Goal: Transaction & Acquisition: Subscribe to service/newsletter

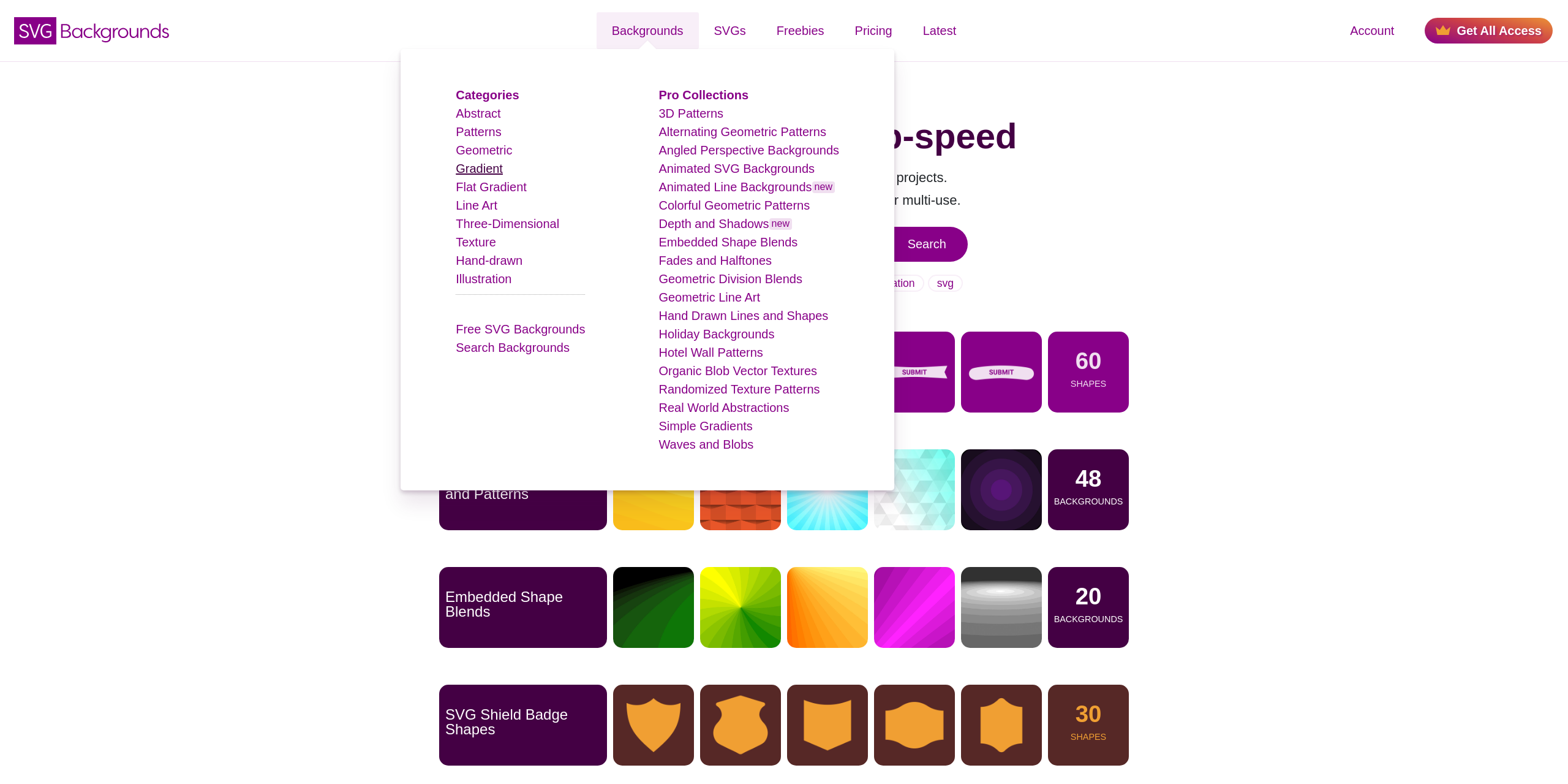
click at [498, 173] on link "Gradient" at bounding box center [479, 168] width 47 height 13
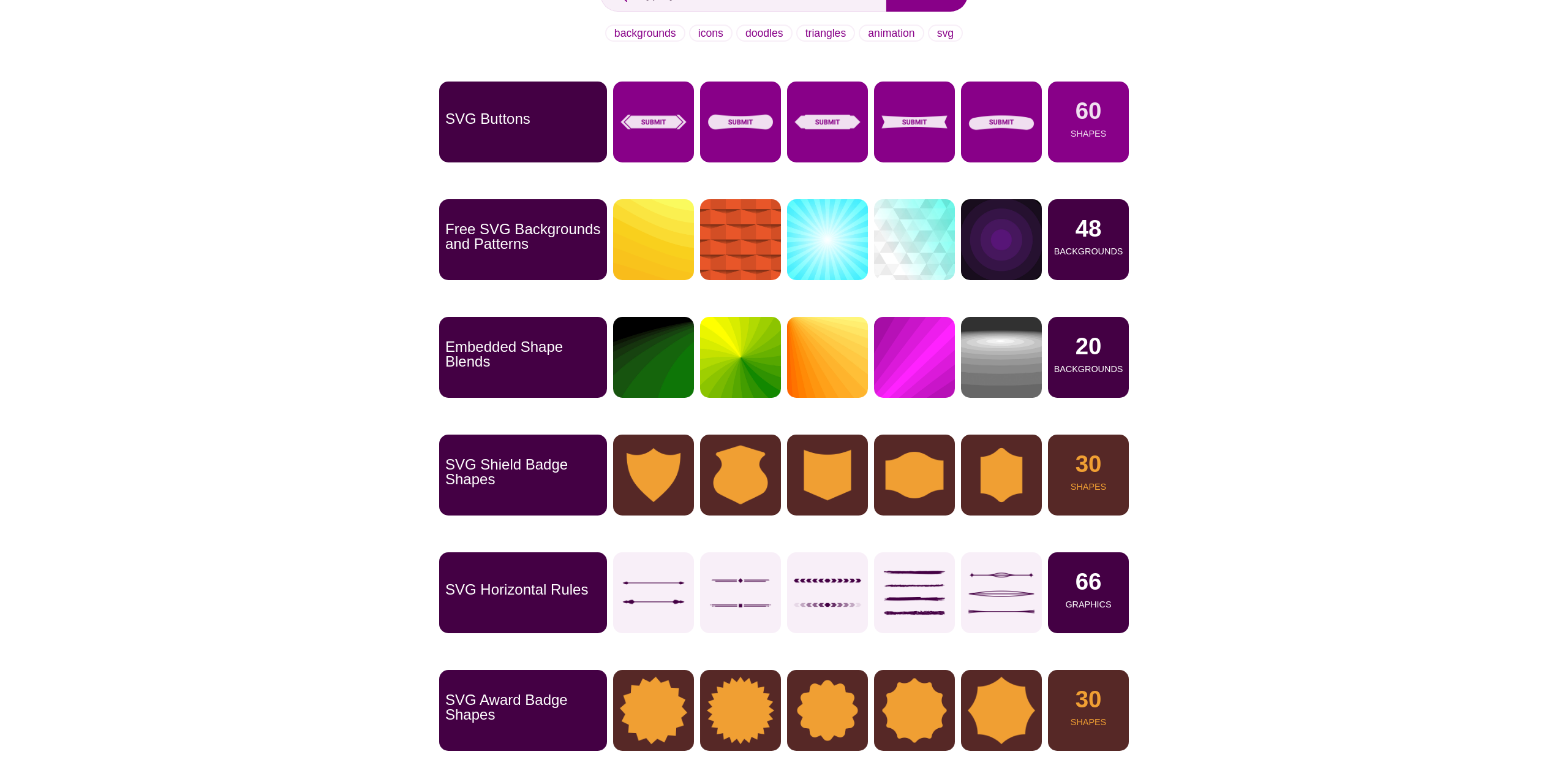
click at [125, 166] on div "Get graphics at warp-speed Copy-and-paste website graphics directly into projec…" at bounding box center [784, 385] width 1568 height 1147
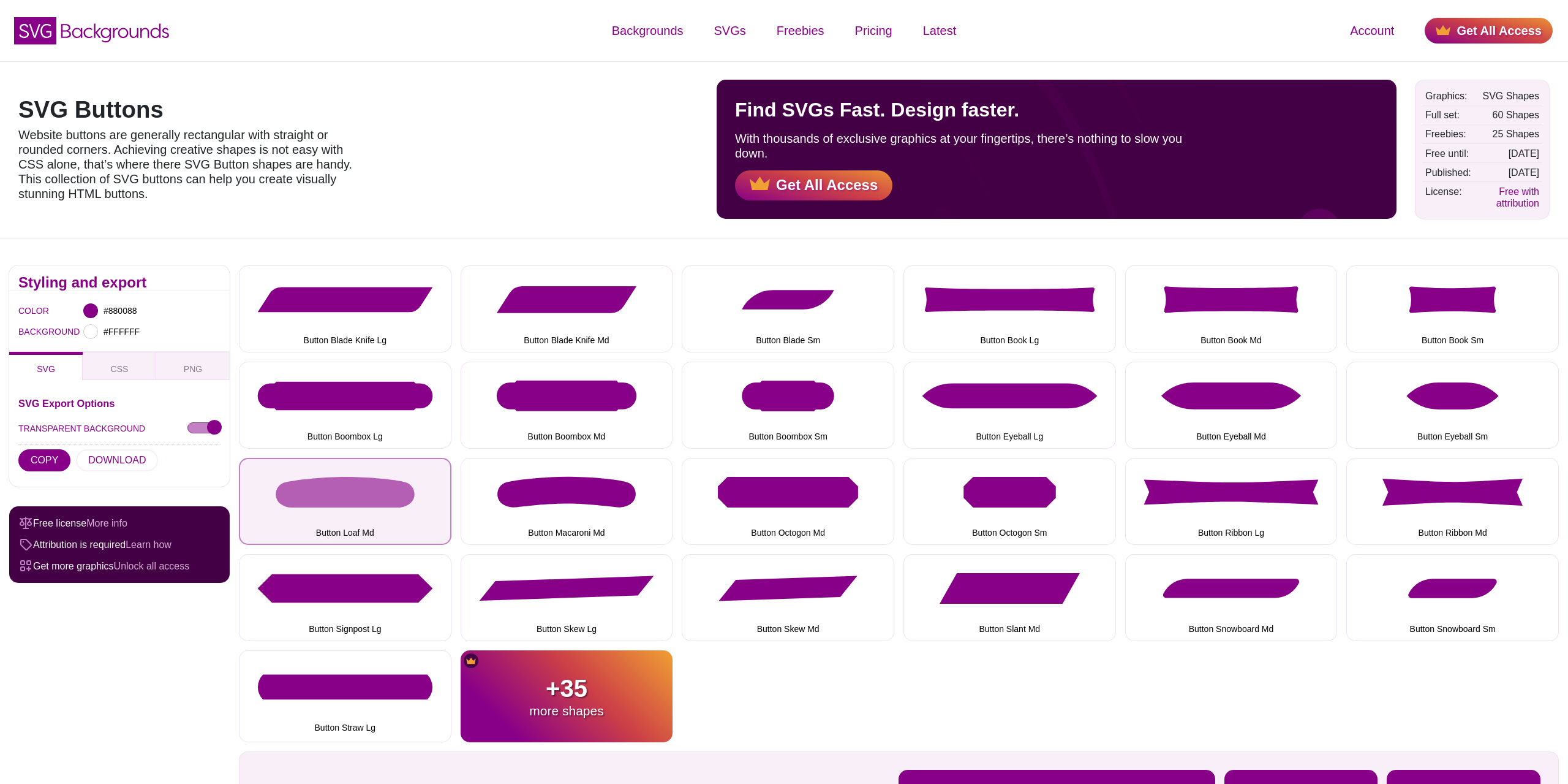
click at [373, 496] on button "Button Loaf Md" at bounding box center [345, 501] width 213 height 87
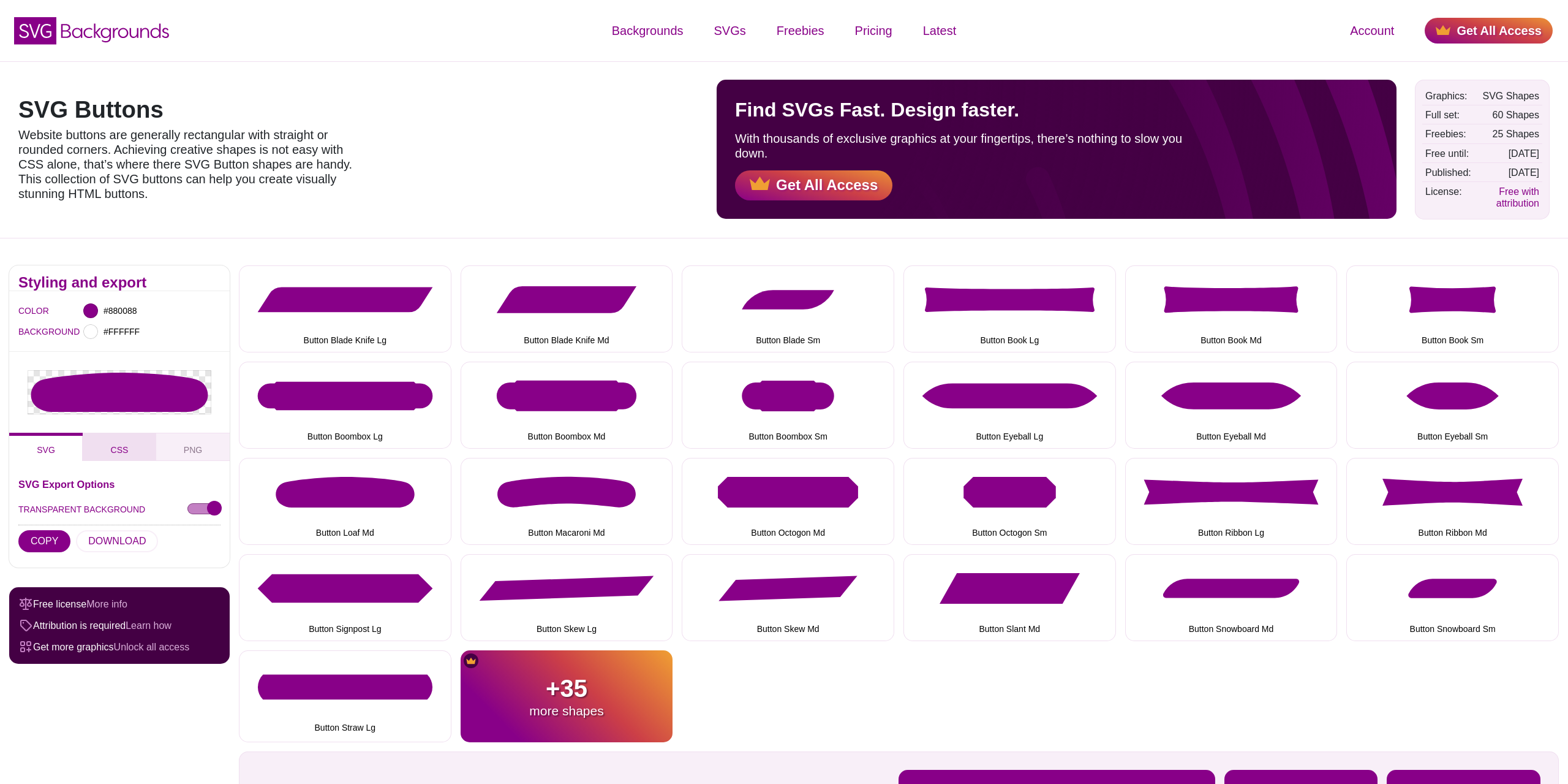
click at [138, 446] on button "CSS" at bounding box center [119, 447] width 73 height 29
click at [174, 446] on button "PNG" at bounding box center [193, 447] width 73 height 29
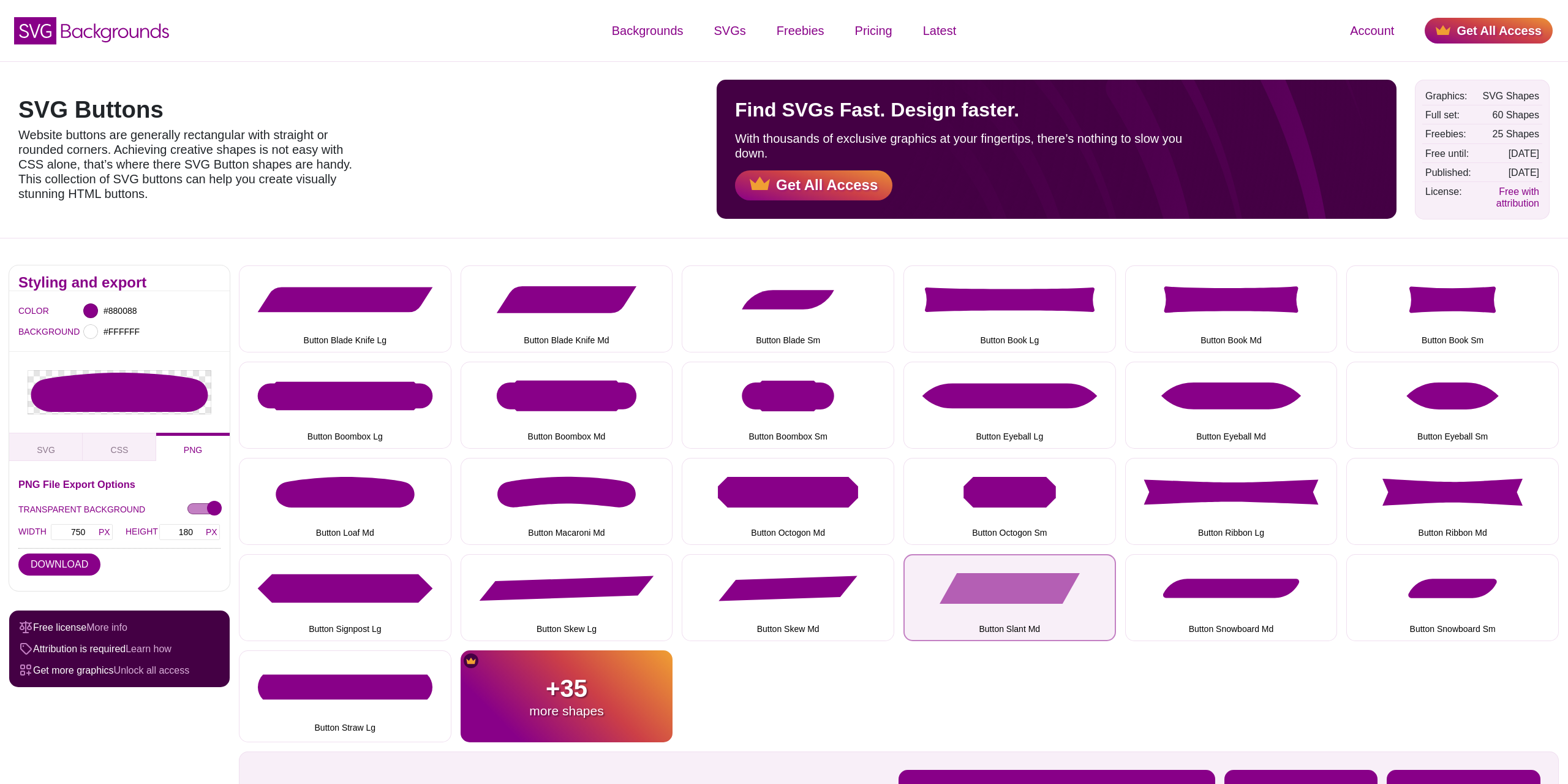
click at [1027, 585] on button "Button Slant Md" at bounding box center [1010, 597] width 213 height 87
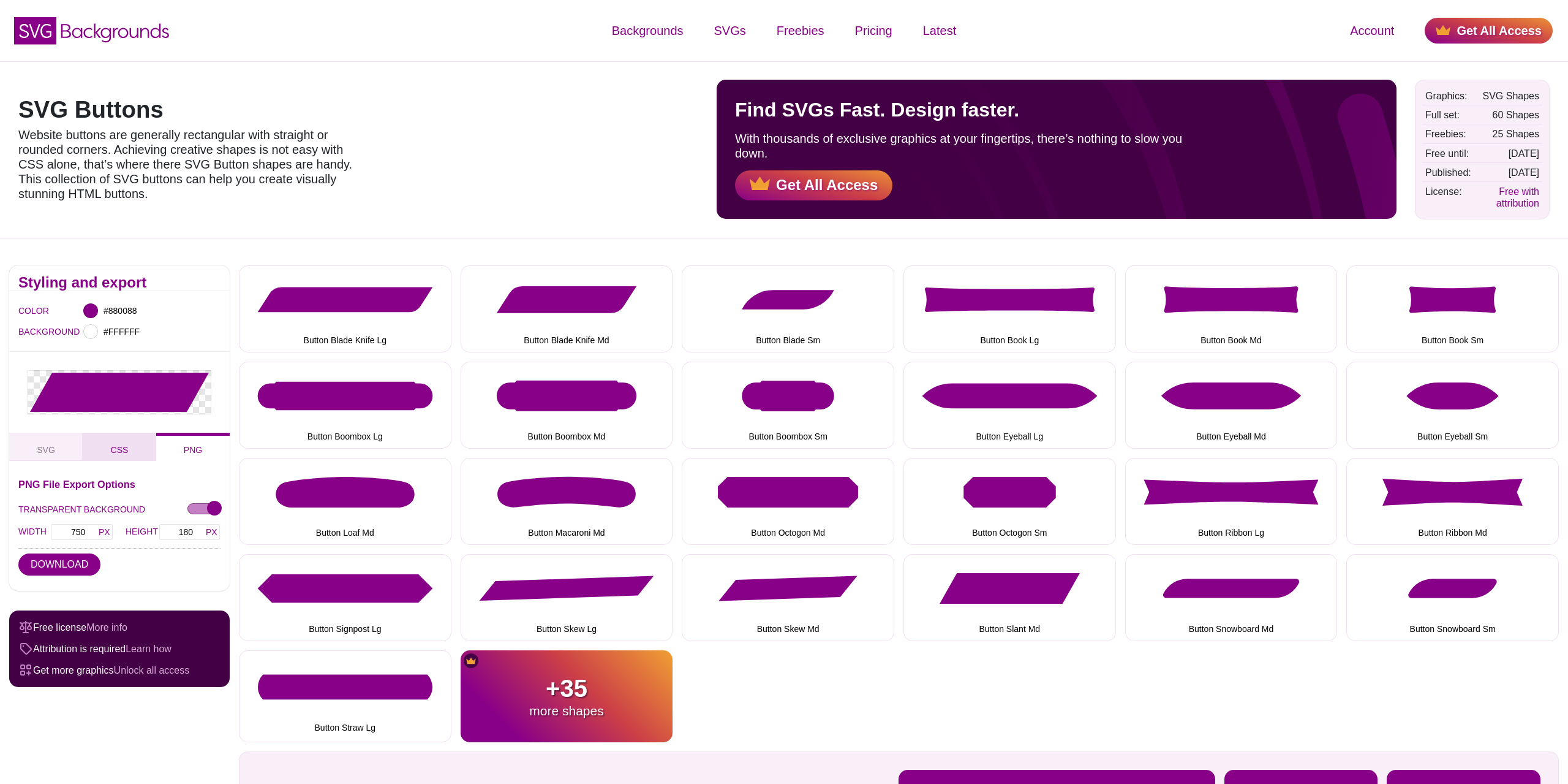
click at [116, 445] on span "CSS" at bounding box center [119, 450] width 28 height 13
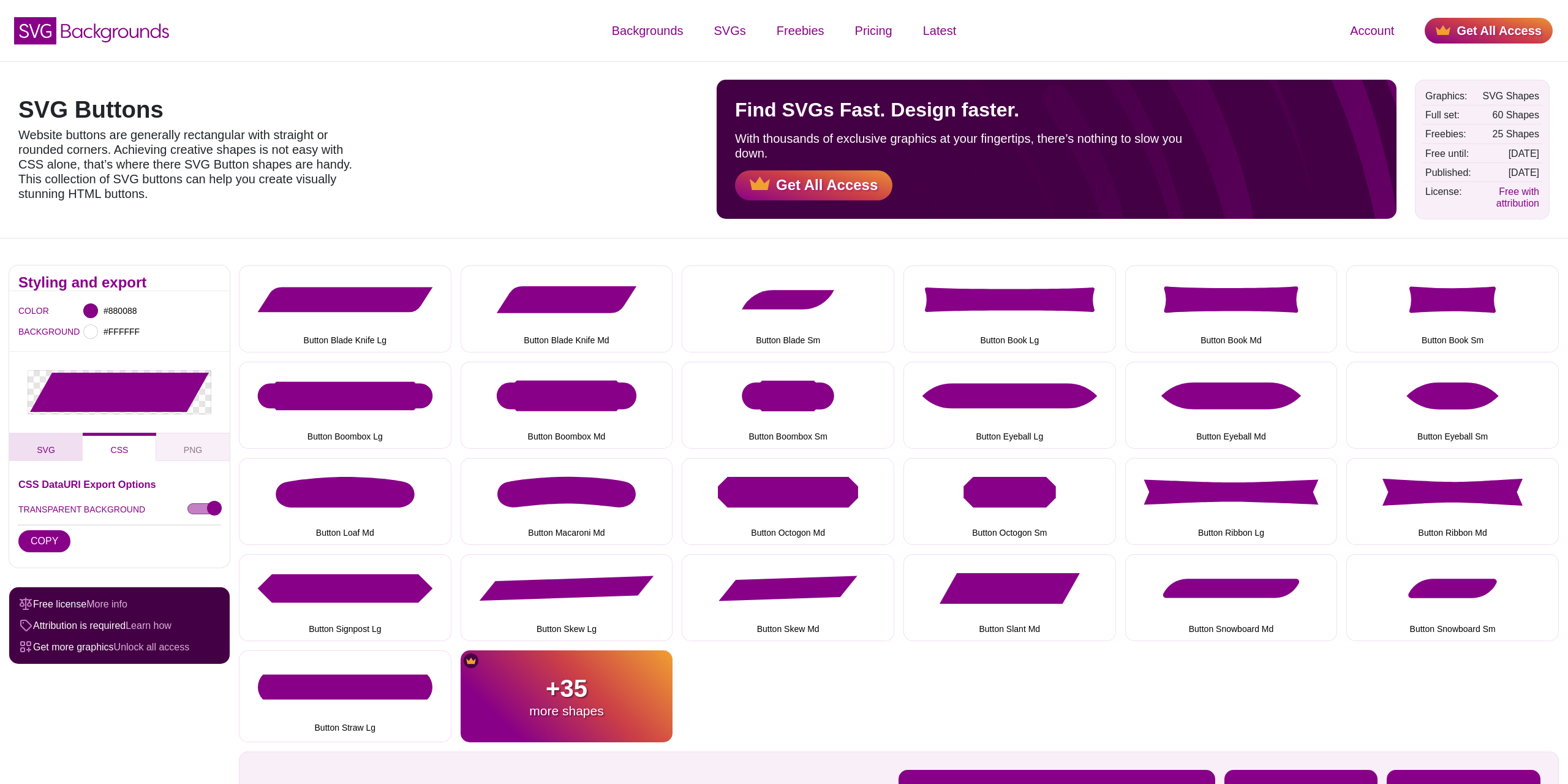
click at [34, 450] on button "SVG" at bounding box center [45, 447] width 73 height 29
click at [82, 395] on icon at bounding box center [119, 392] width 179 height 40
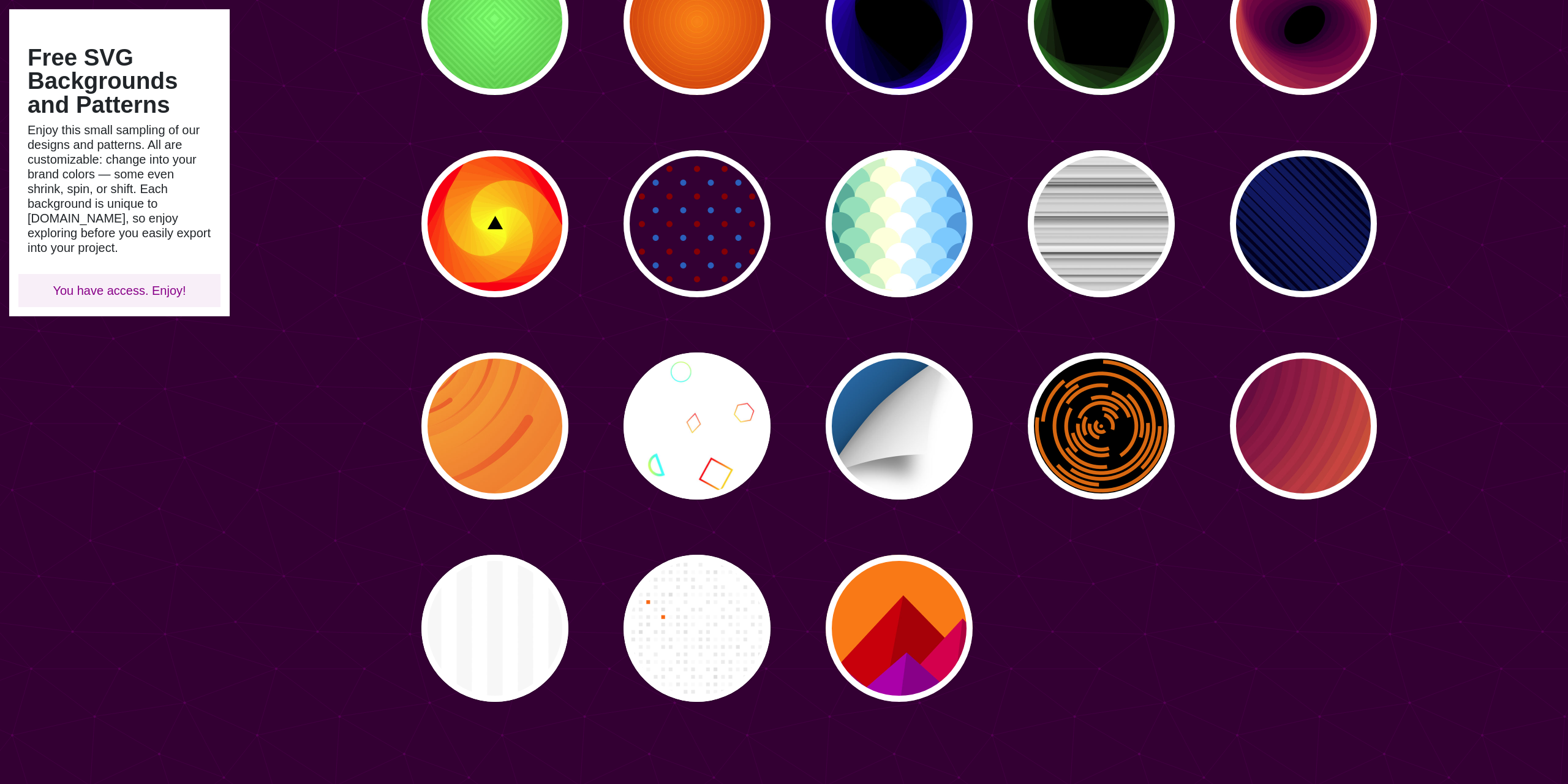
scroll to position [1438, 0]
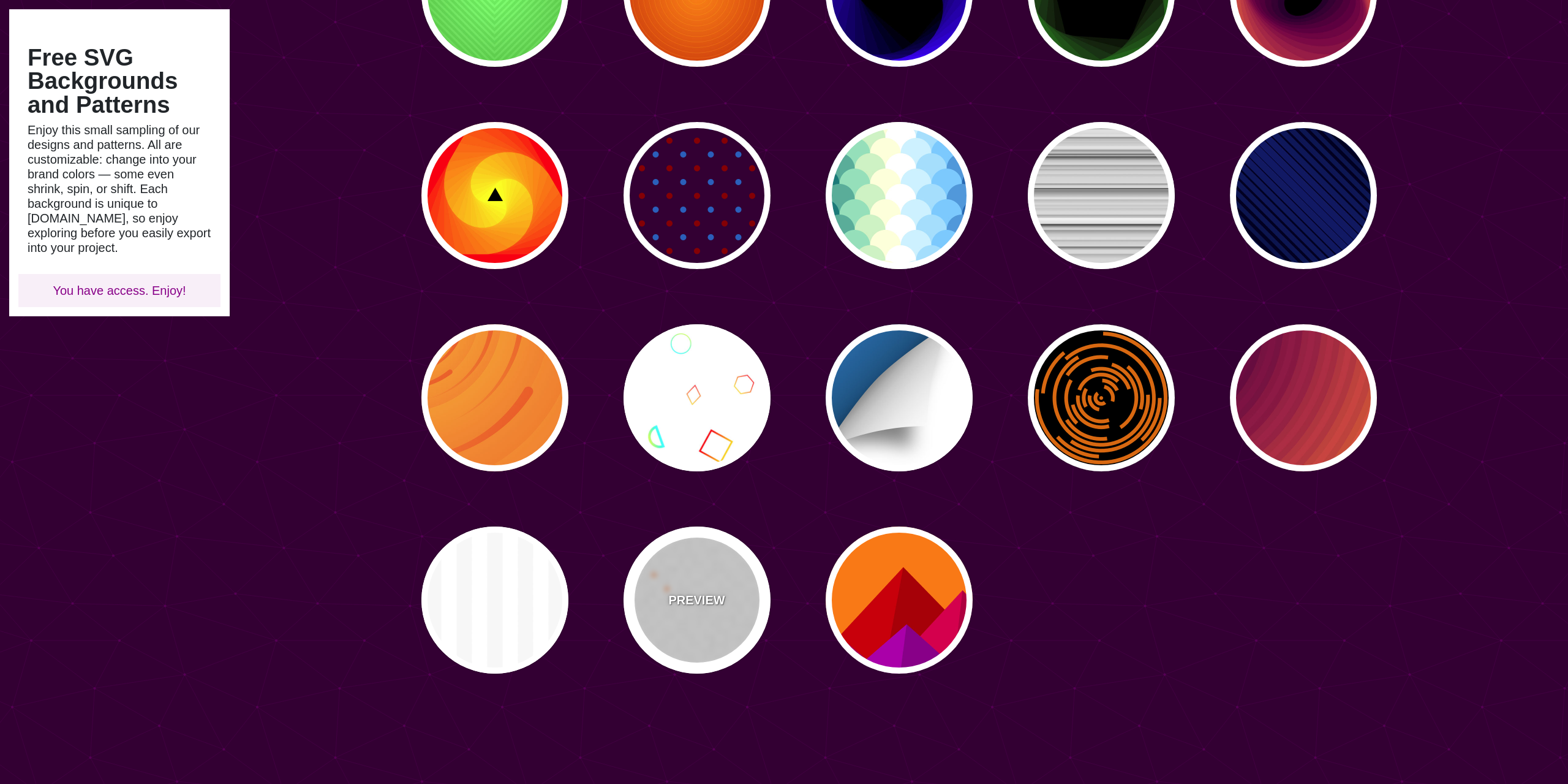
click at [680, 593] on p "PREVIEW" at bounding box center [696, 600] width 56 height 19
type input "#FFFFFF"
type input "#FF6600"
type input "#000000"
type input "0"
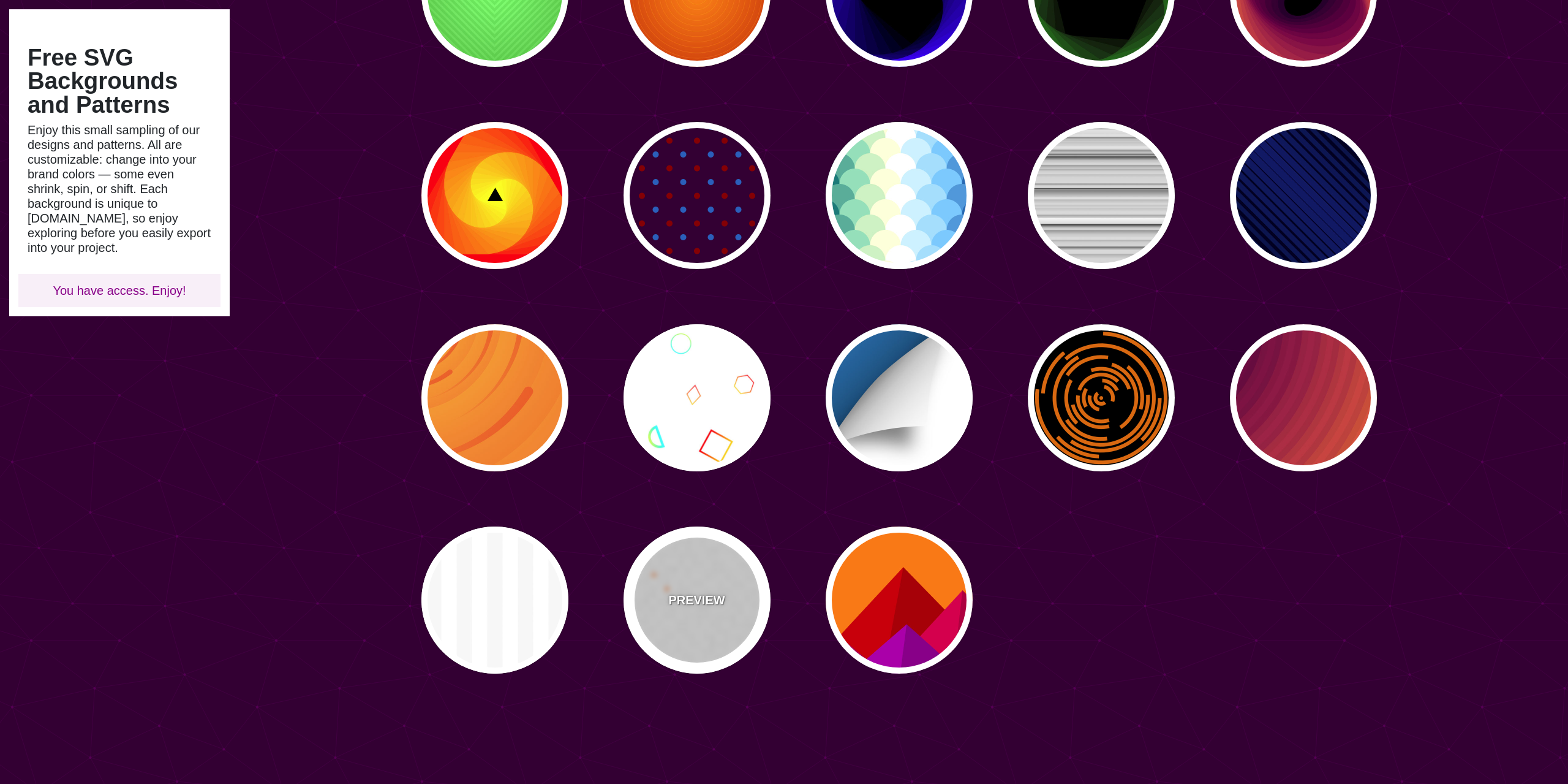
type input "50"
type input "0.5"
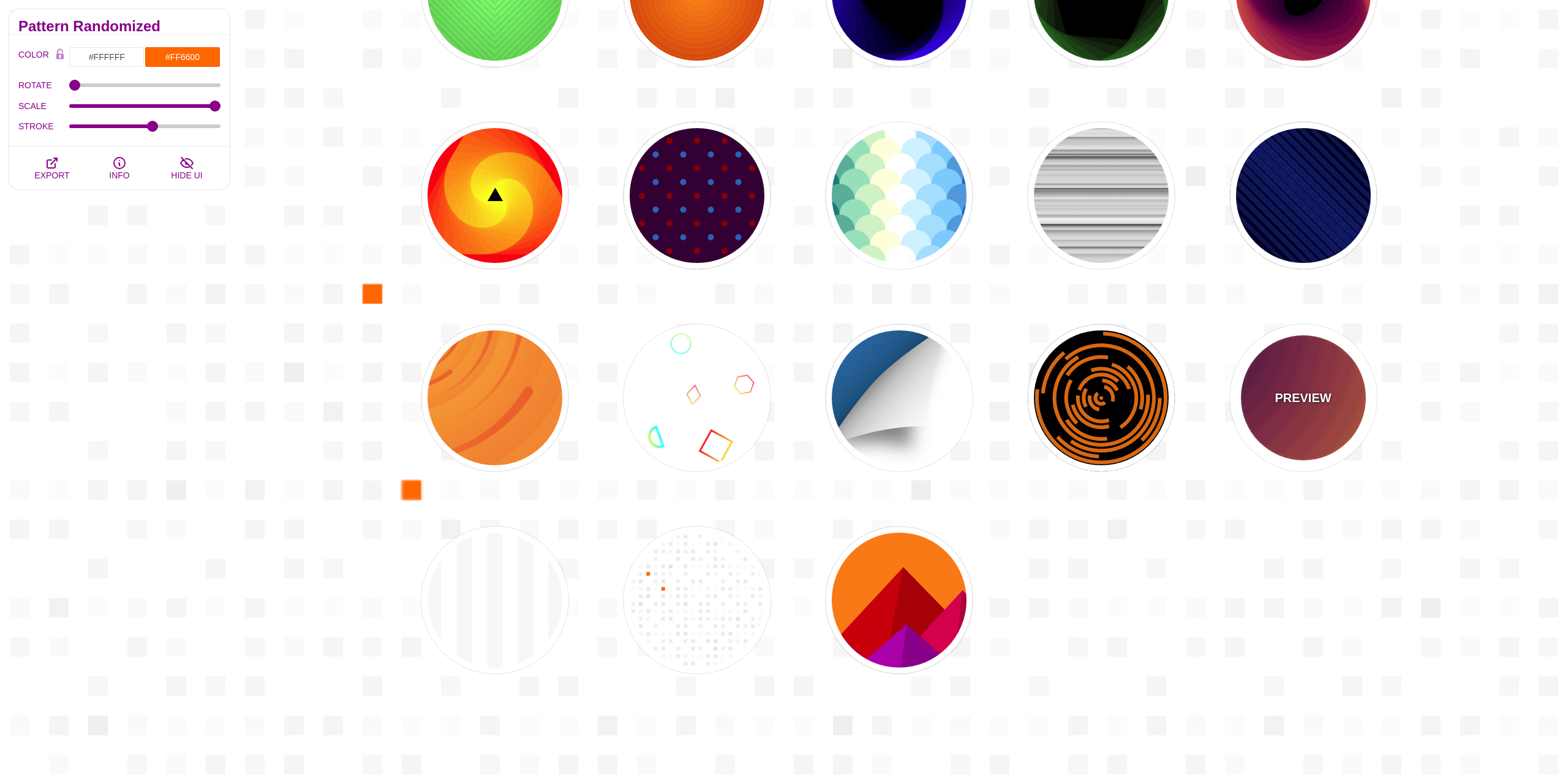
click at [1295, 412] on div "PREVIEW" at bounding box center [1303, 397] width 147 height 147
type input "#FF9D00"
type input "#210024"
type input "70"
type input "0.05"
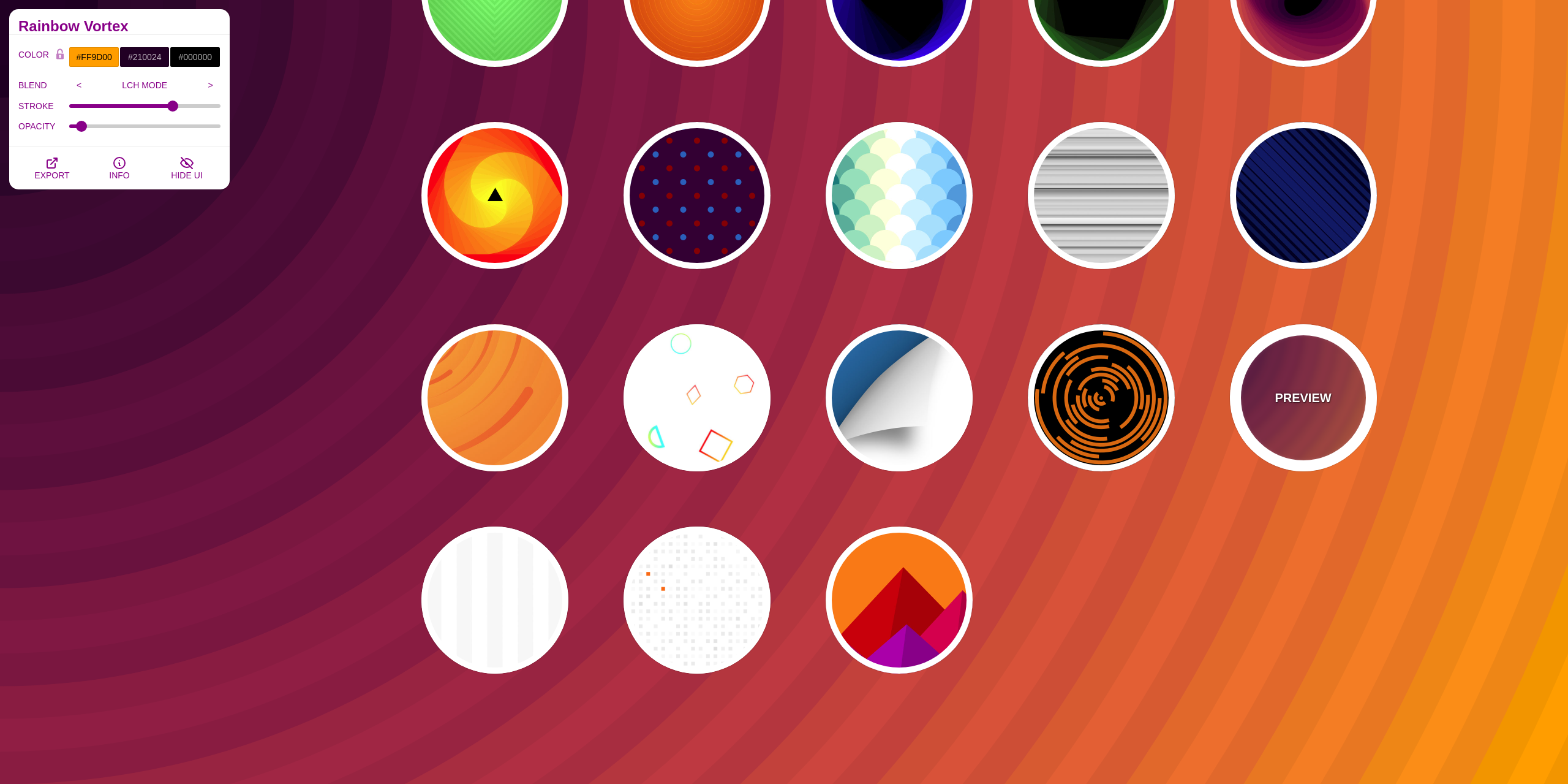
scroll to position [1188, 0]
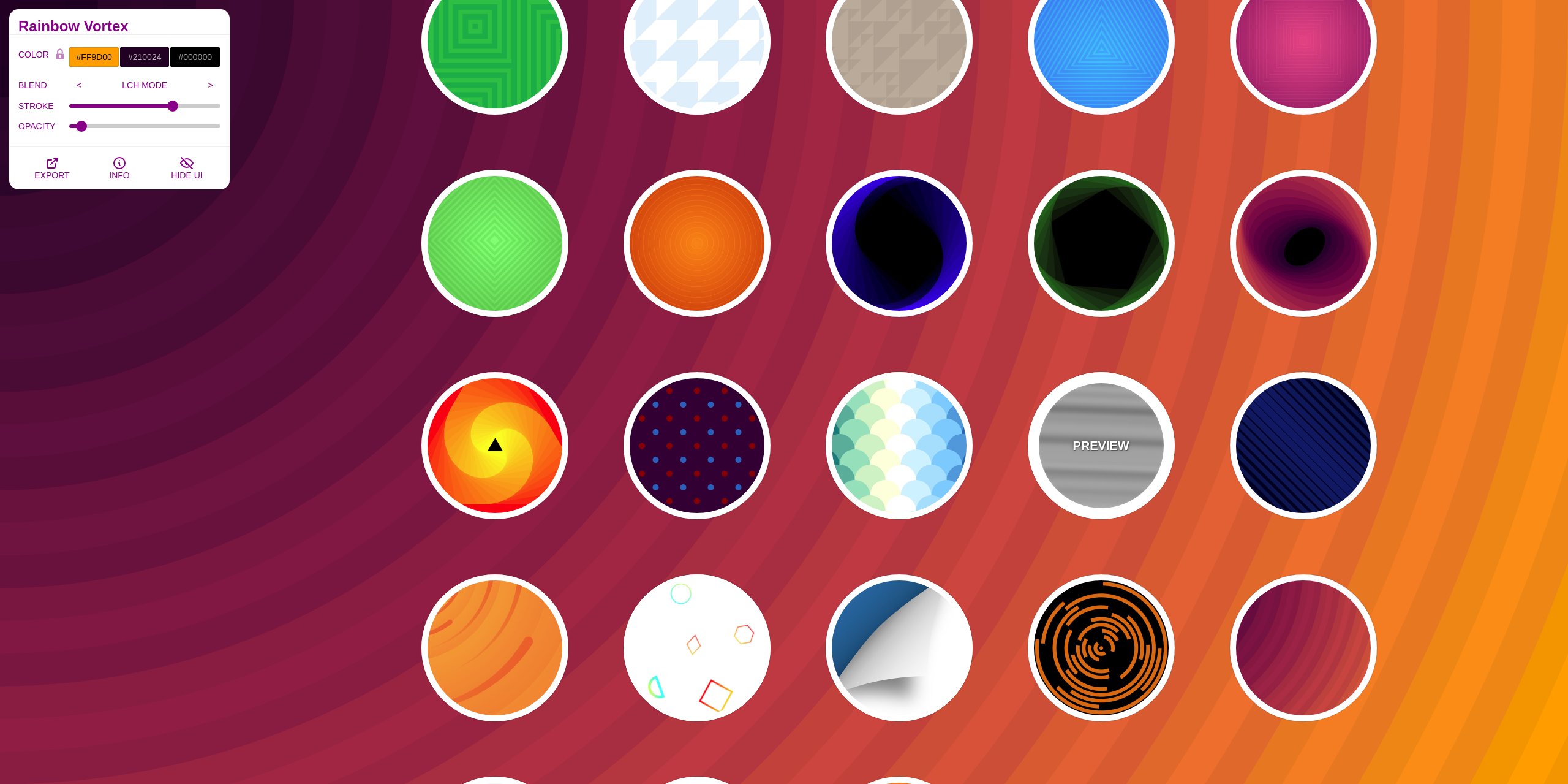
click at [1138, 482] on div "PREVIEW" at bounding box center [1101, 445] width 147 height 147
type input "#CCCCCC"
type input "1"
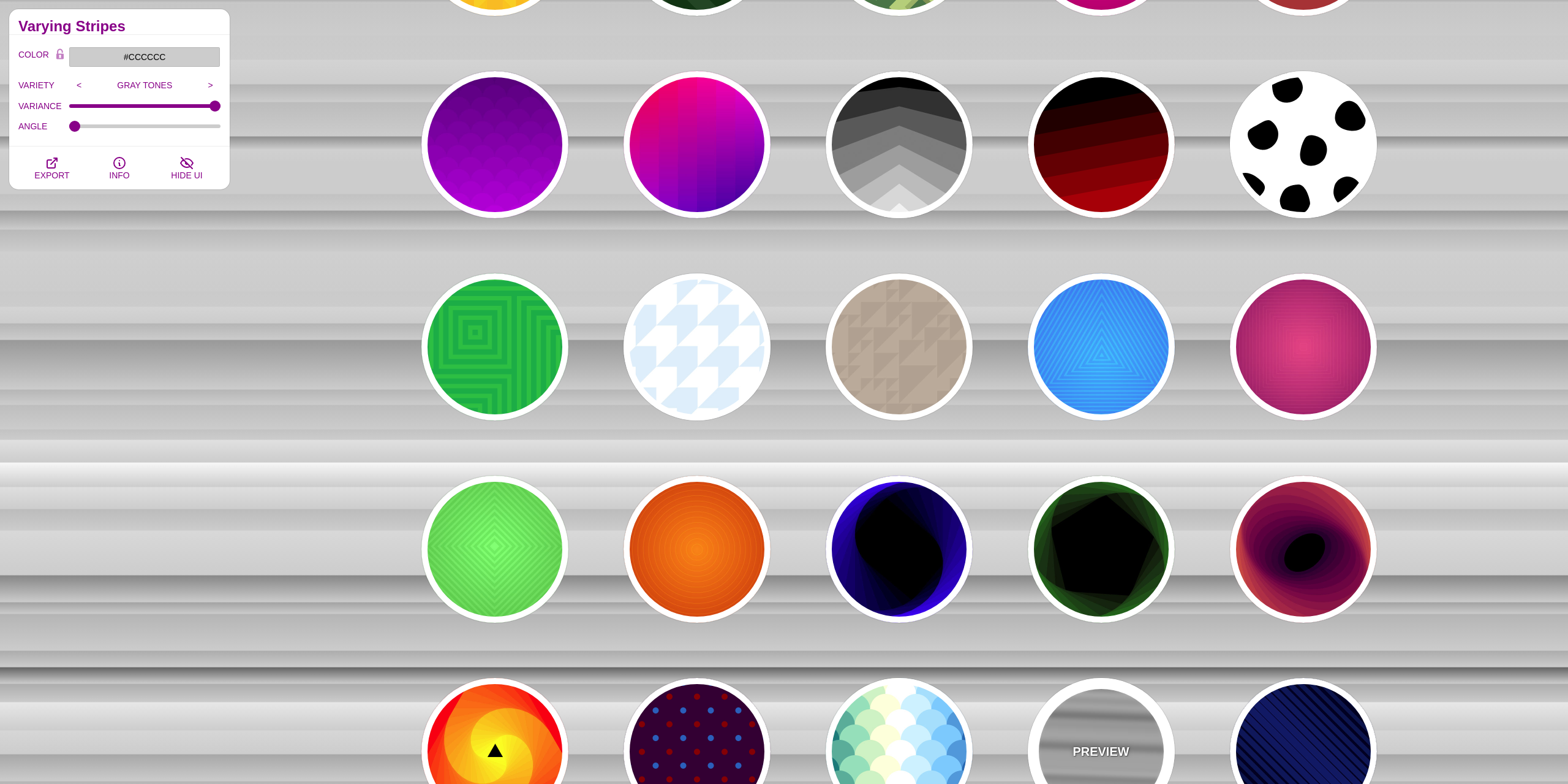
scroll to position [875, 0]
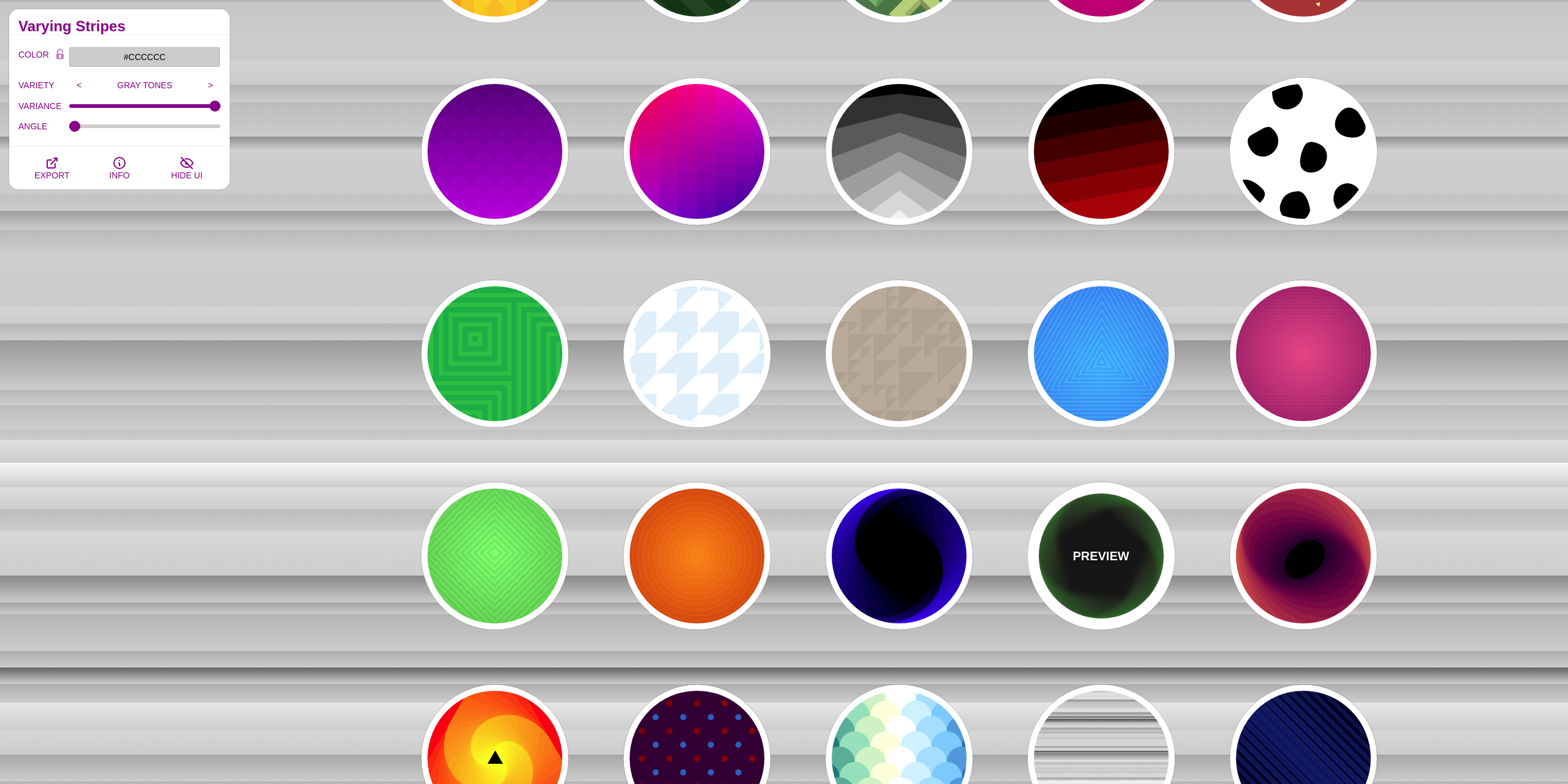
click at [1099, 550] on p "PREVIEW" at bounding box center [1101, 556] width 56 height 19
type input "#000000"
type input "#00FF00"
type input "0"
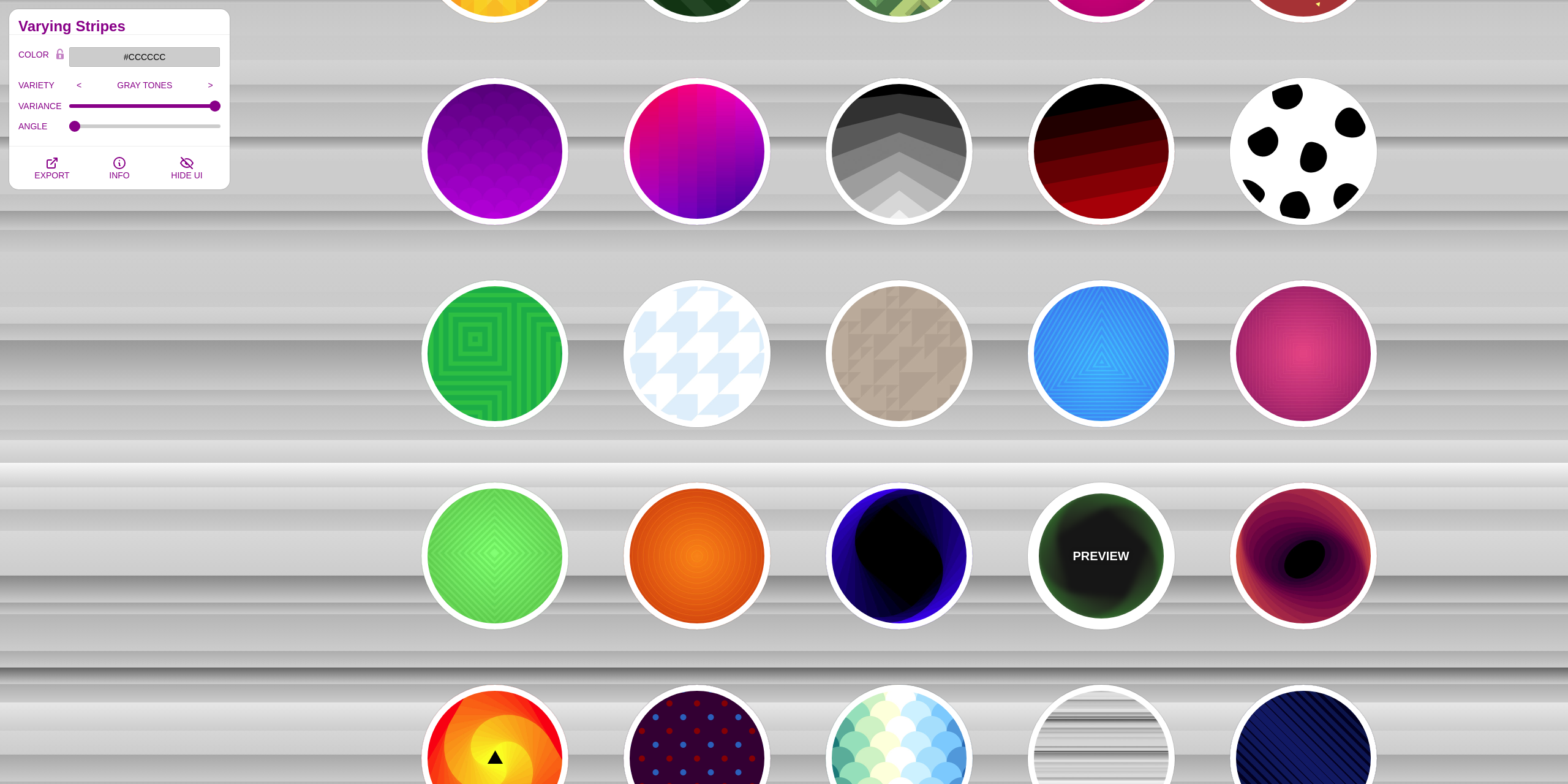
type input "0"
type input "100"
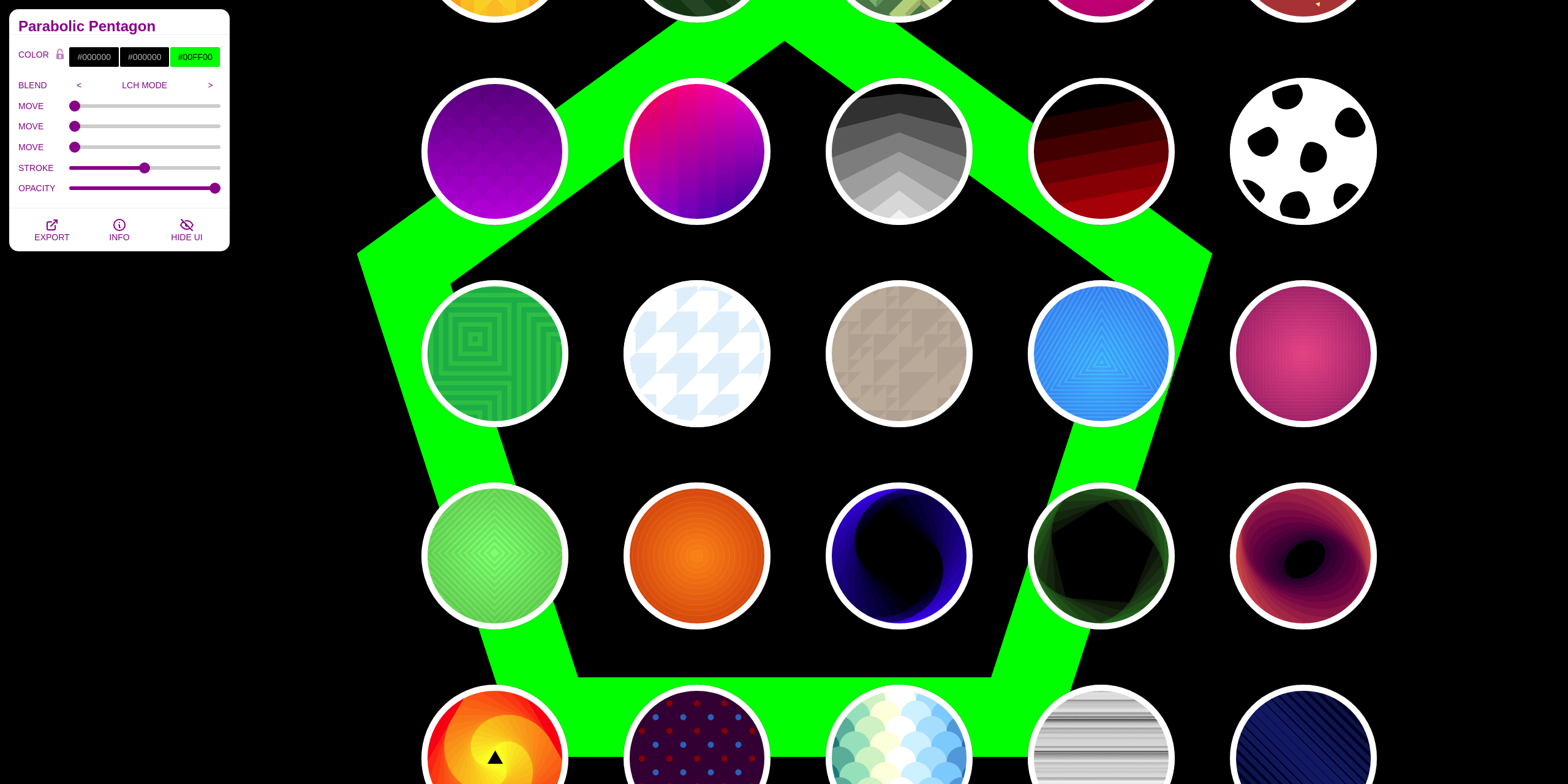
drag, startPoint x: 623, startPoint y: 457, endPoint x: 721, endPoint y: 437, distance: 100.0
click at [721, 437] on div "PREVIEW PREVIEW PREVIEW PREVIEW PREVIEW PREVIEW PREVIEW PREVIEW PREVIEW PREVIEW…" at bounding box center [904, 252] width 1029 height 1985
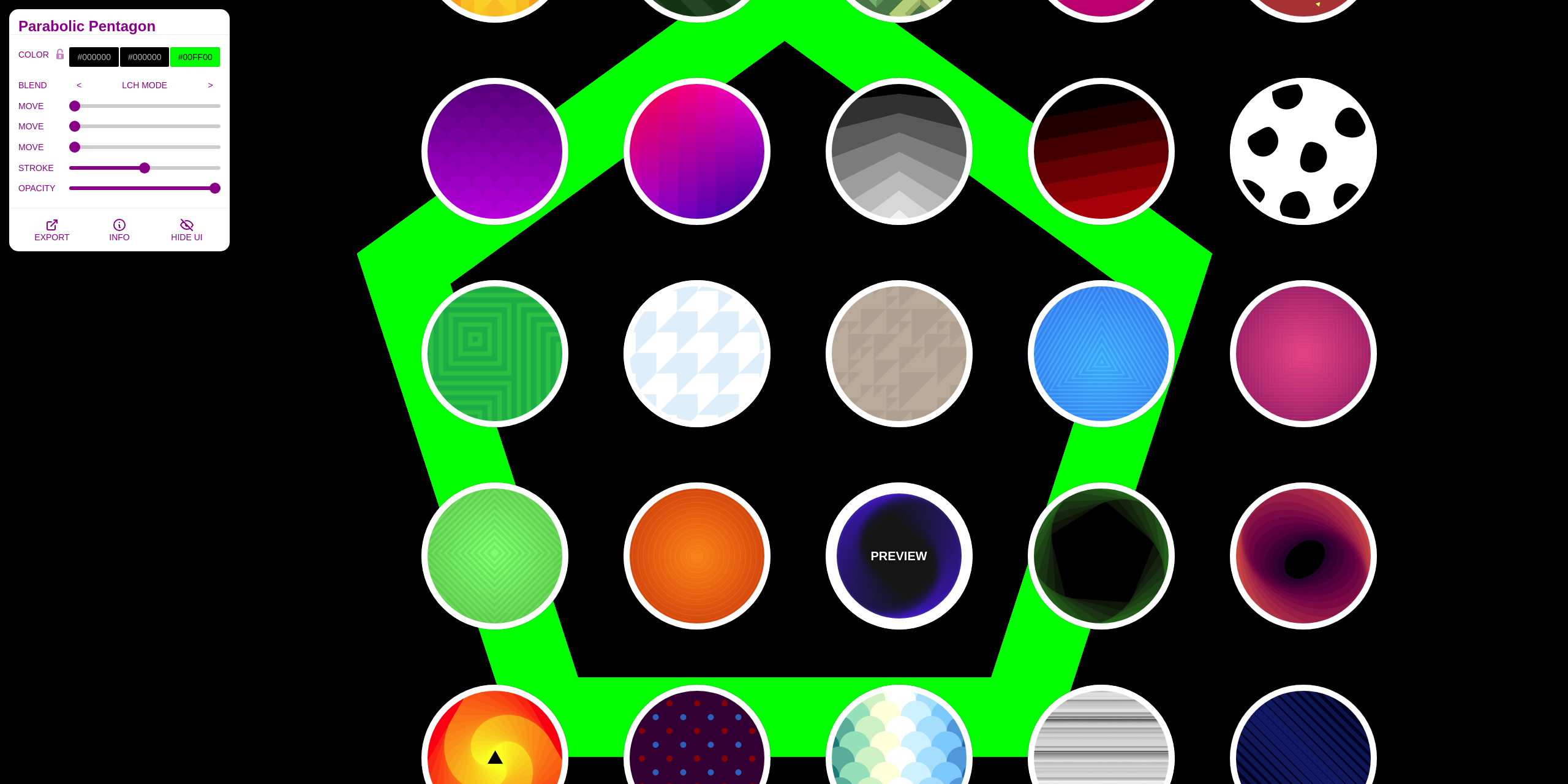
click at [913, 566] on div "PREVIEW" at bounding box center [899, 555] width 147 height 147
type input "#0000FF"
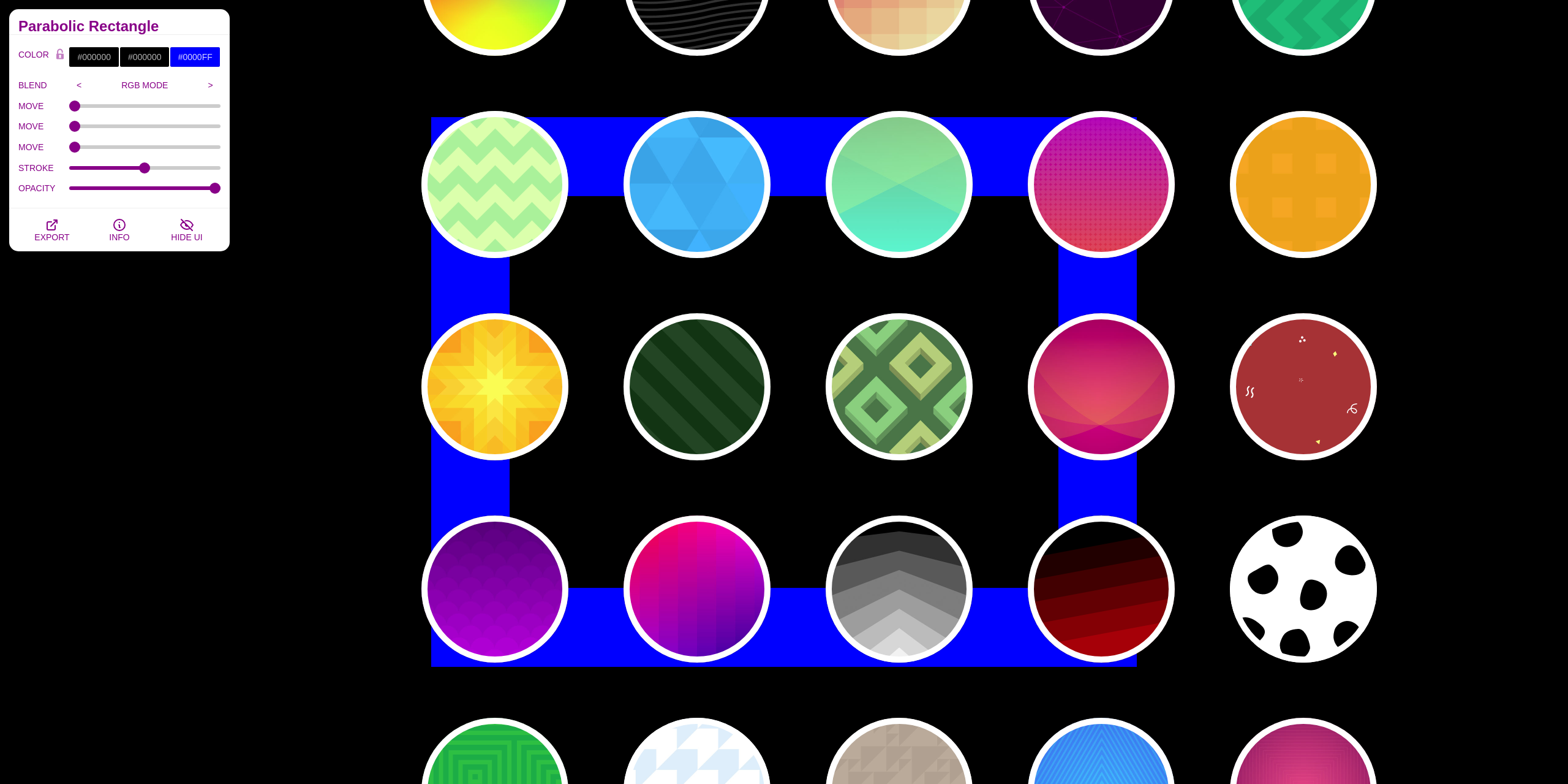
scroll to position [188, 0]
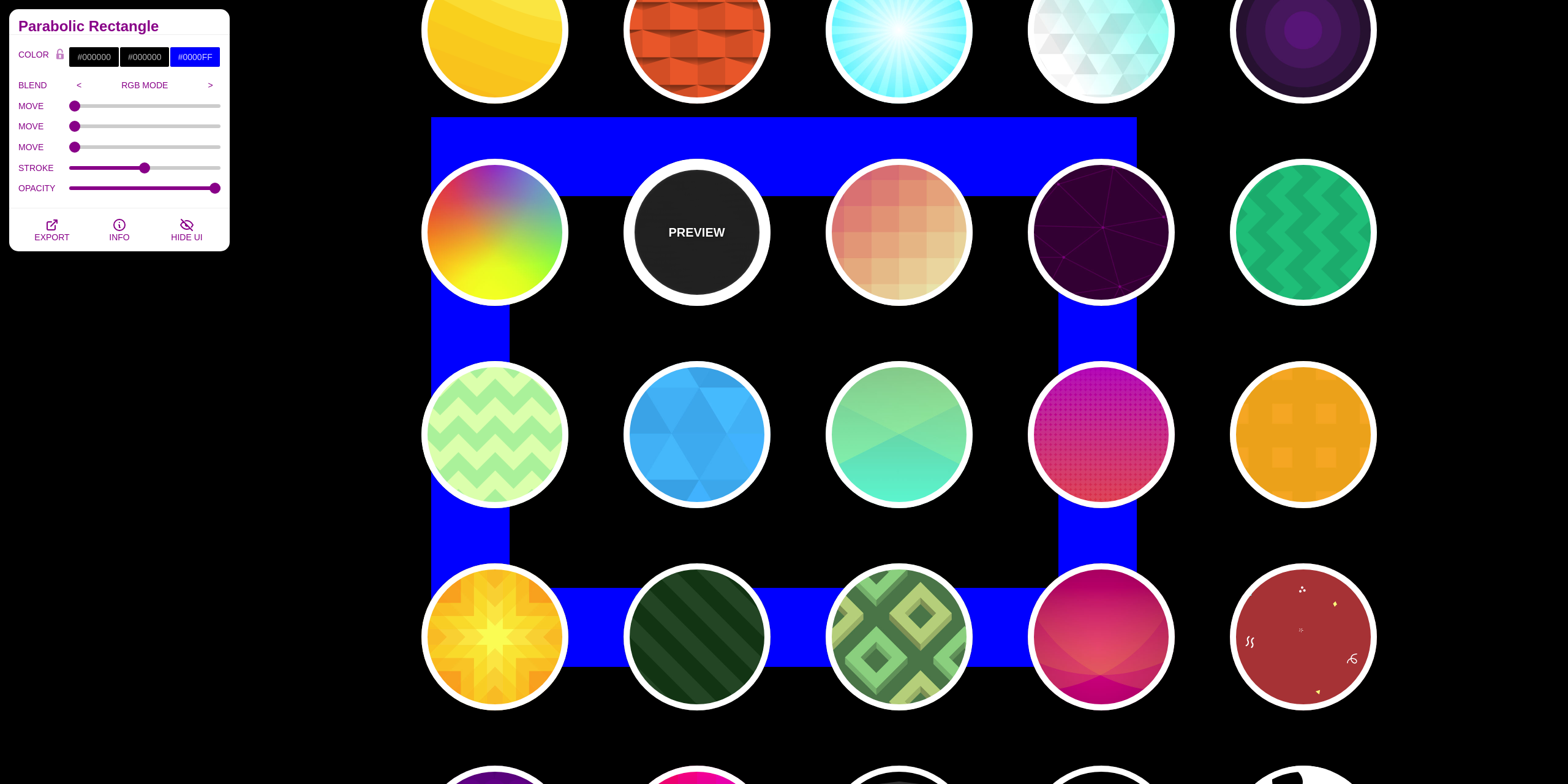
click at [681, 272] on div "PREVIEW" at bounding box center [697, 232] width 147 height 147
type input "#222222"
type input "250"
type input "10"
type input "1"
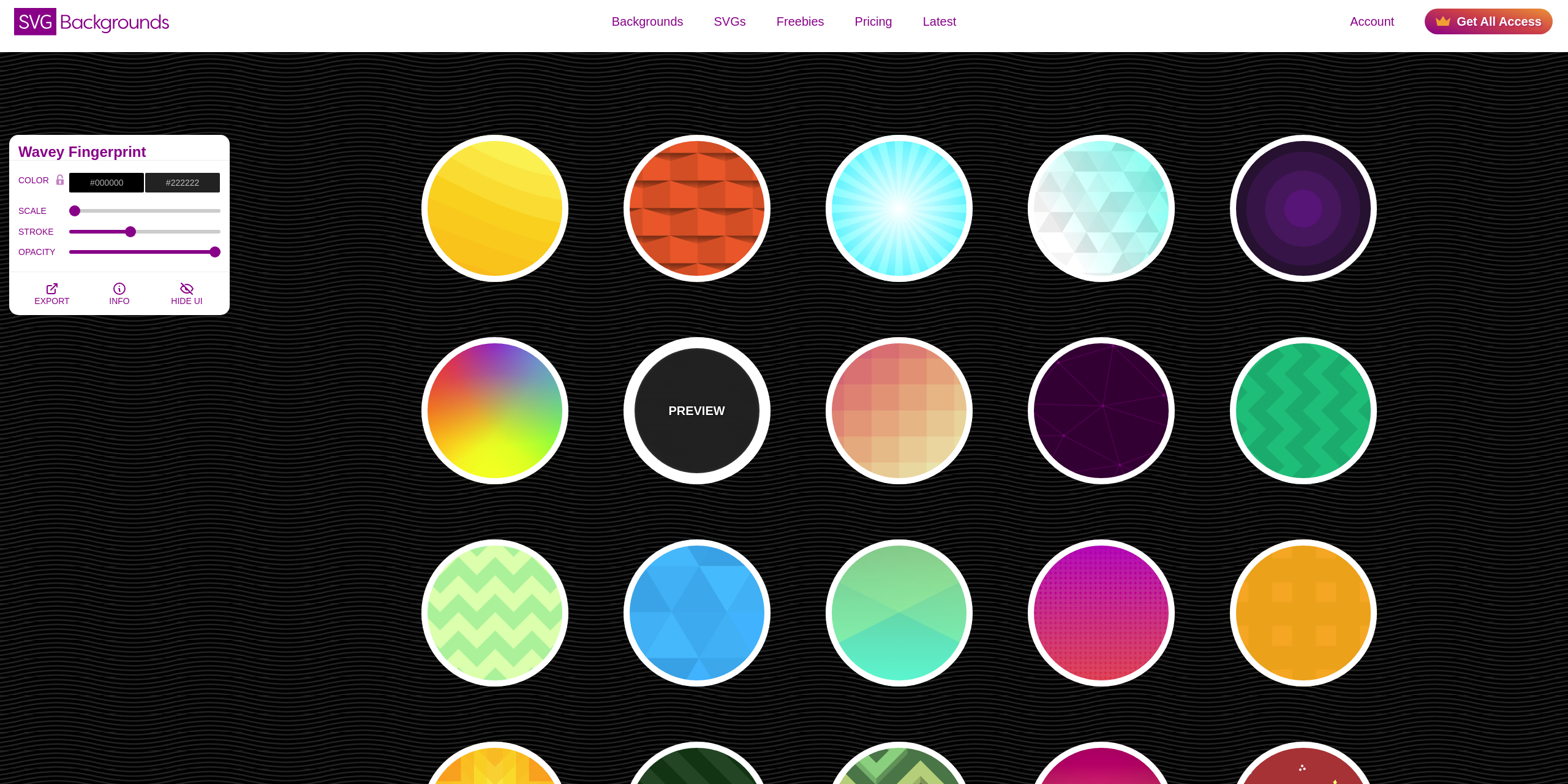
scroll to position [0, 0]
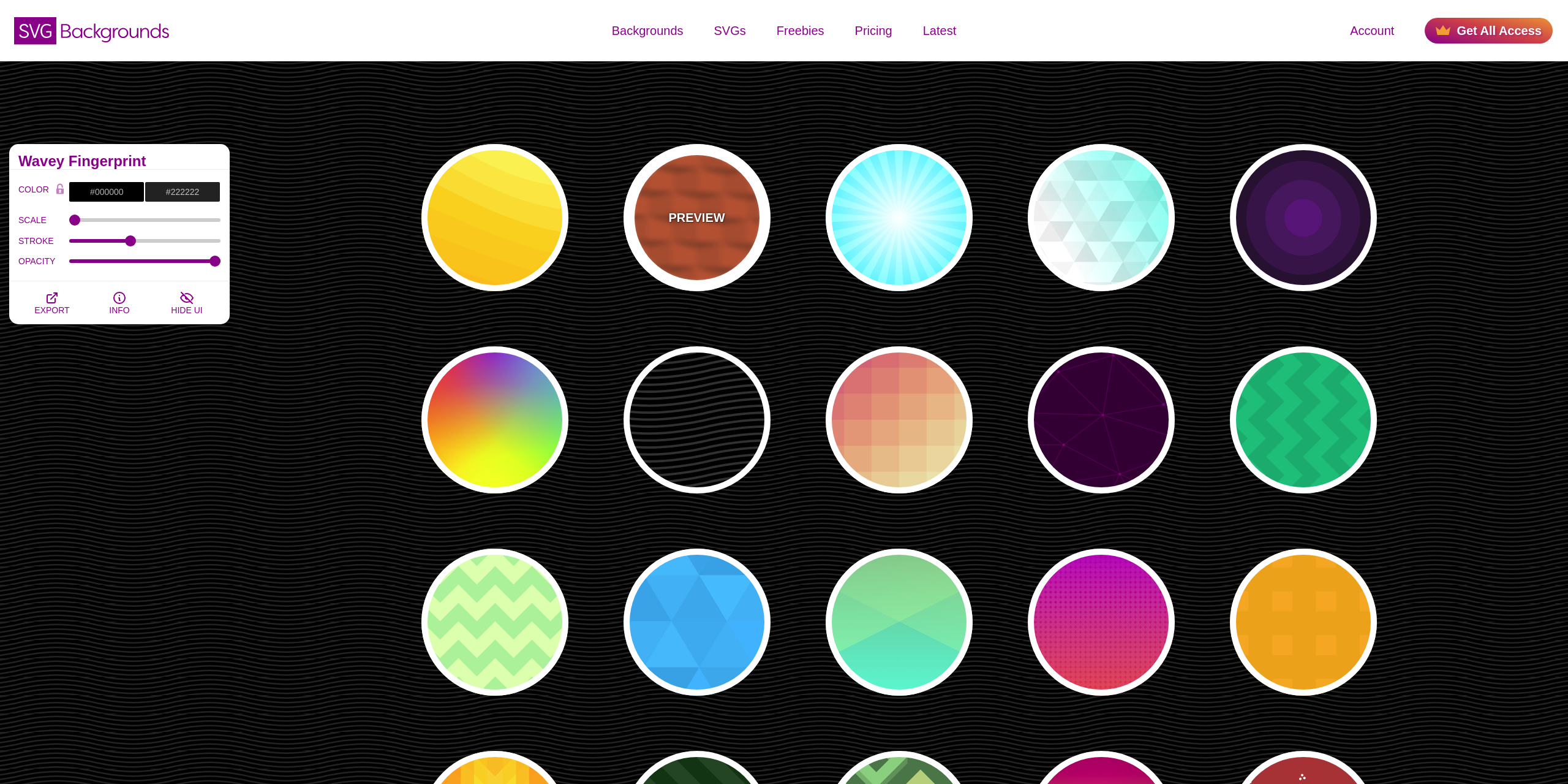
click at [687, 211] on p "PREVIEW" at bounding box center [696, 218] width 56 height 19
type input "#EE5522"
type input "100"
type input "1"
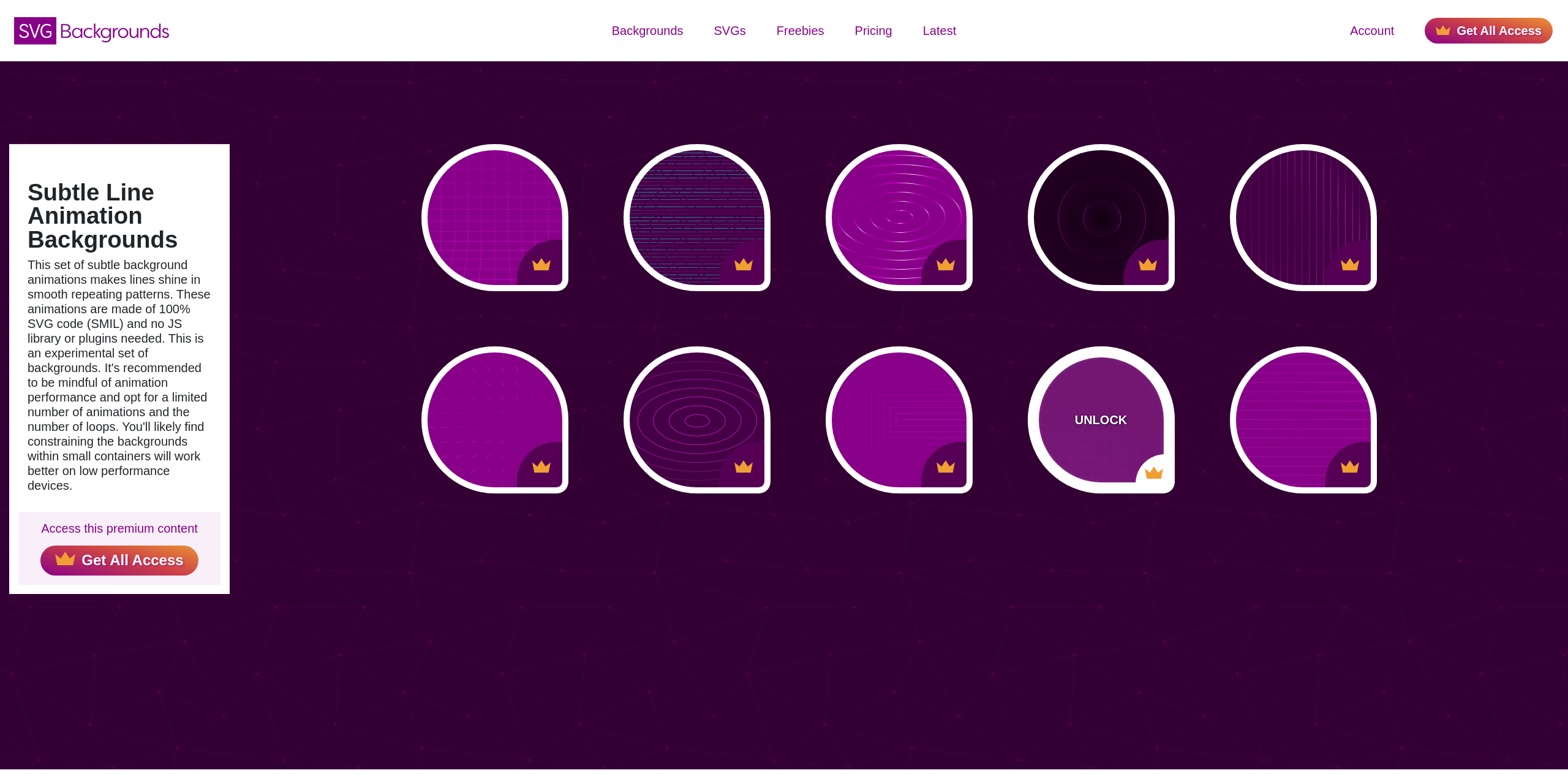
click at [1085, 399] on div "UNLOCK" at bounding box center [1101, 420] width 147 height 147
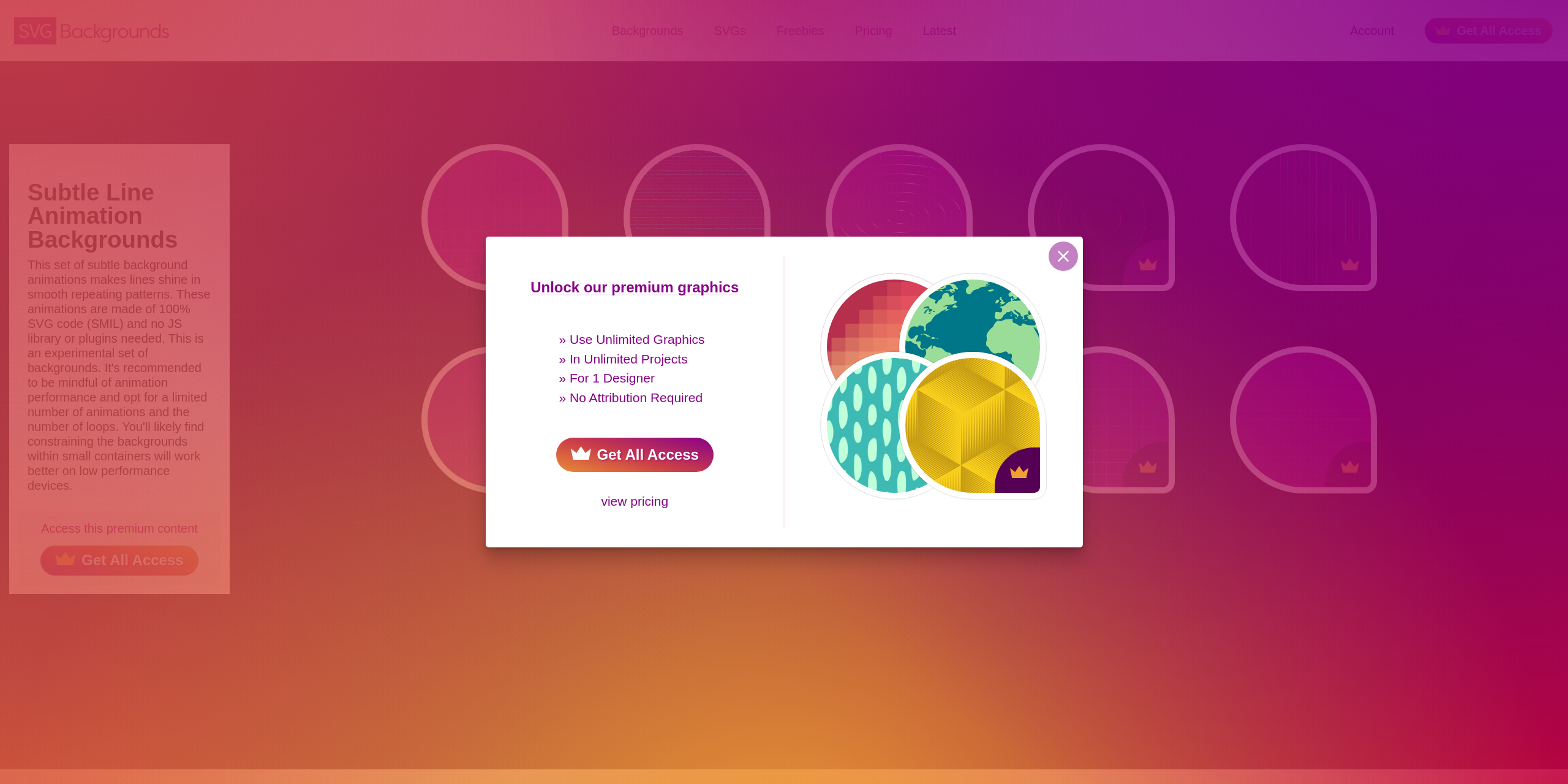
click at [633, 457] on link "Get All Access" at bounding box center [635, 454] width 157 height 34
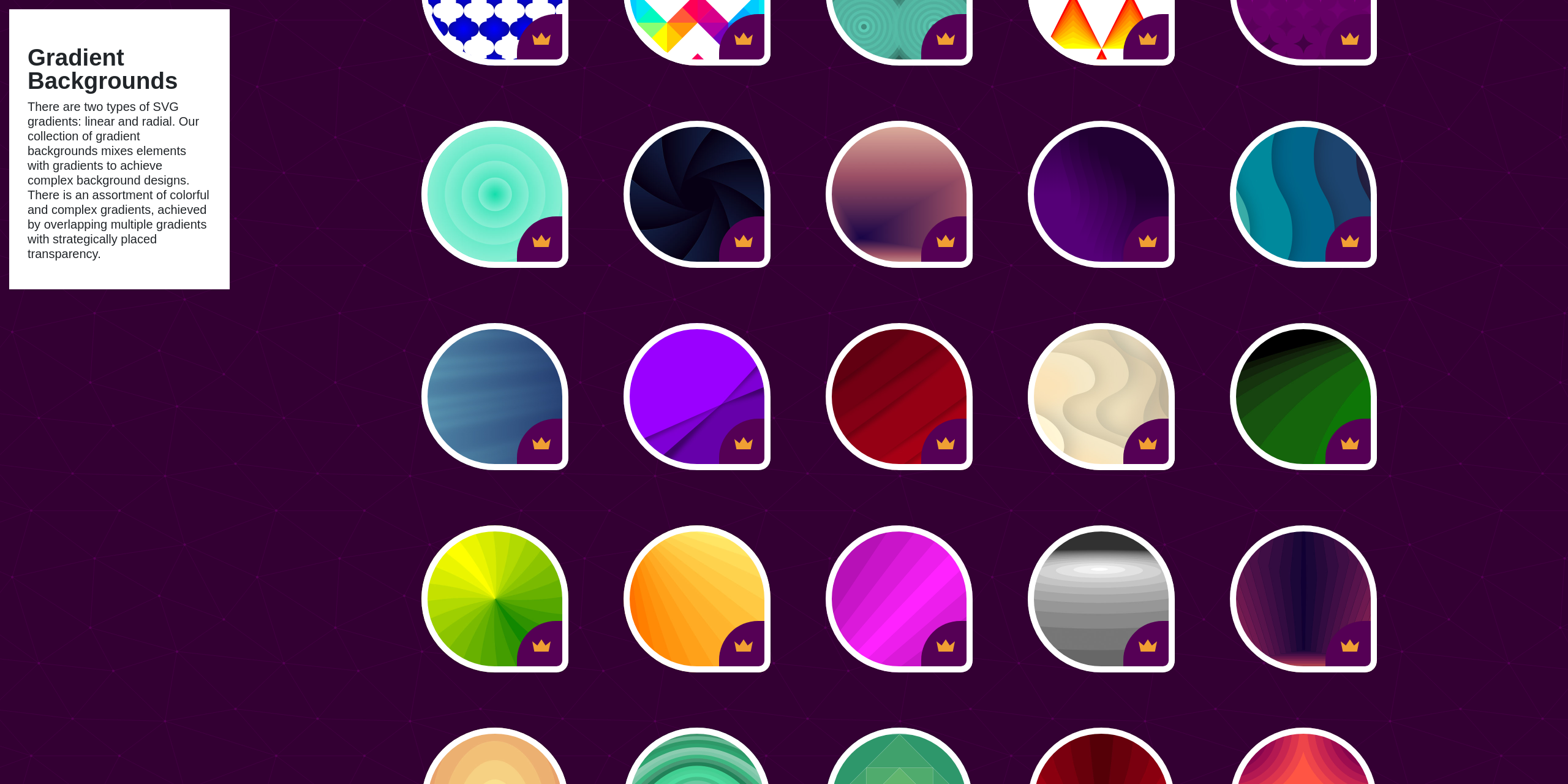
scroll to position [875, 0]
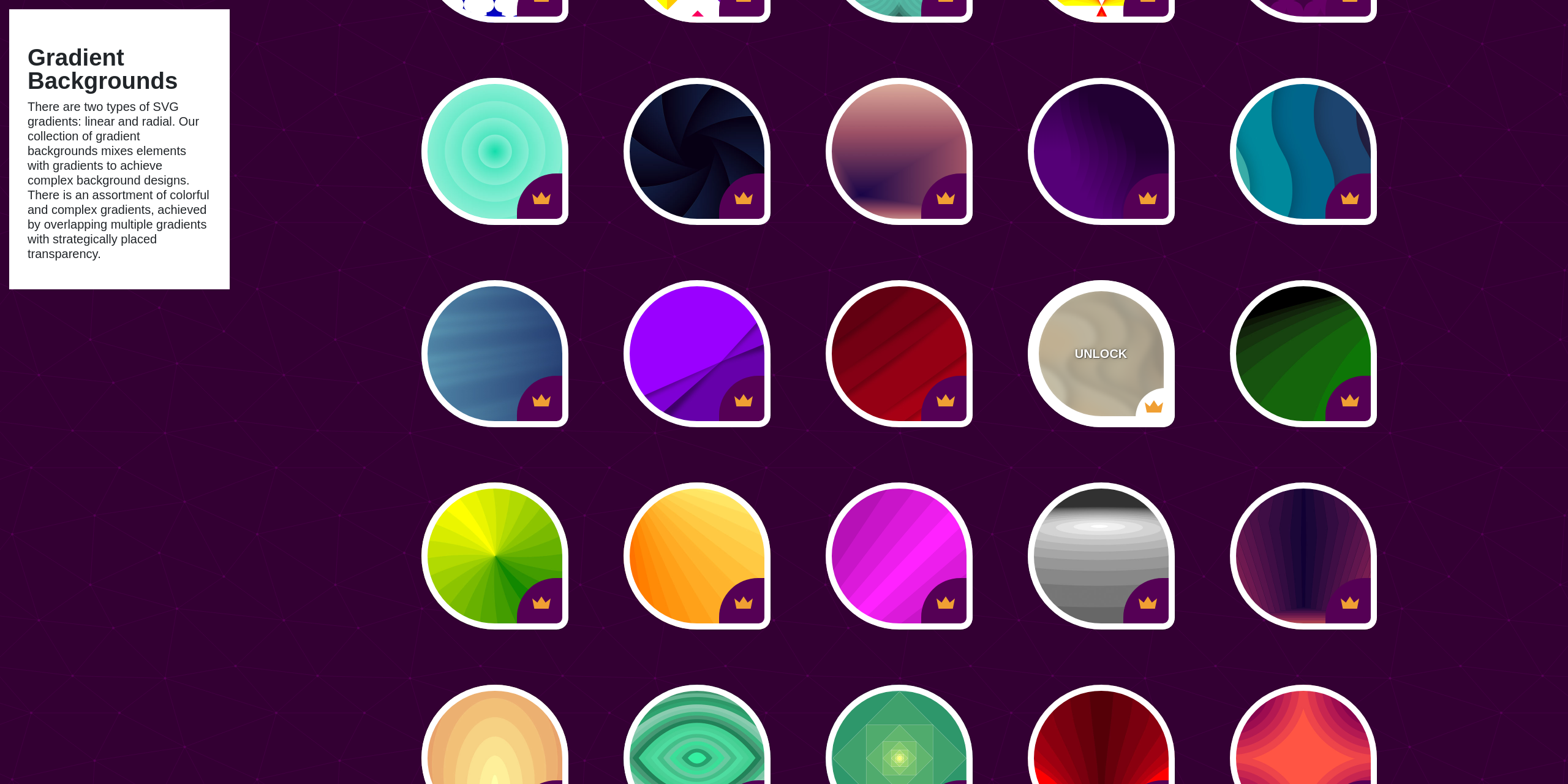
click at [1102, 341] on div "UNLOCK" at bounding box center [1101, 353] width 147 height 147
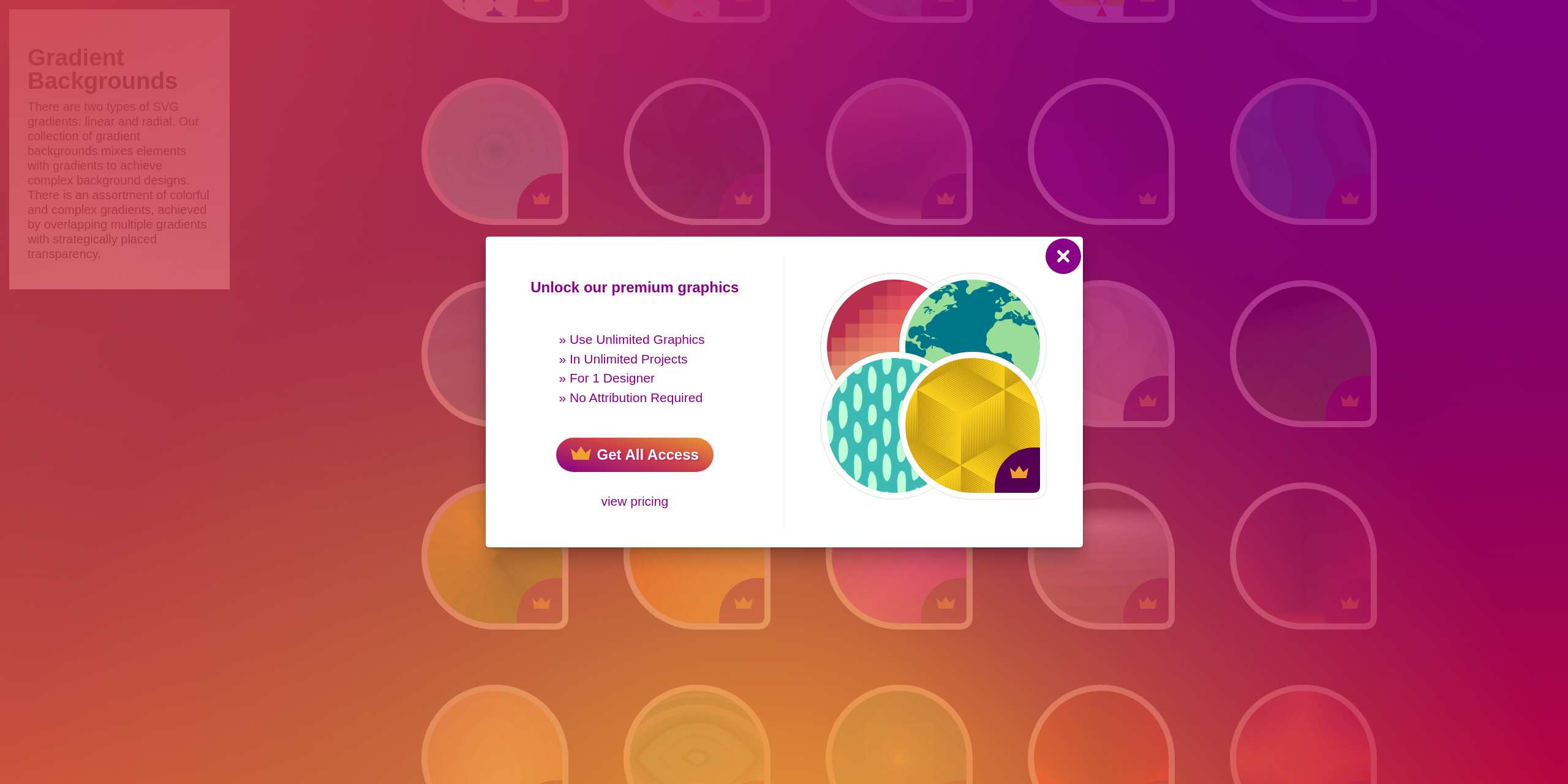
click at [1062, 259] on button at bounding box center [1063, 256] width 29 height 29
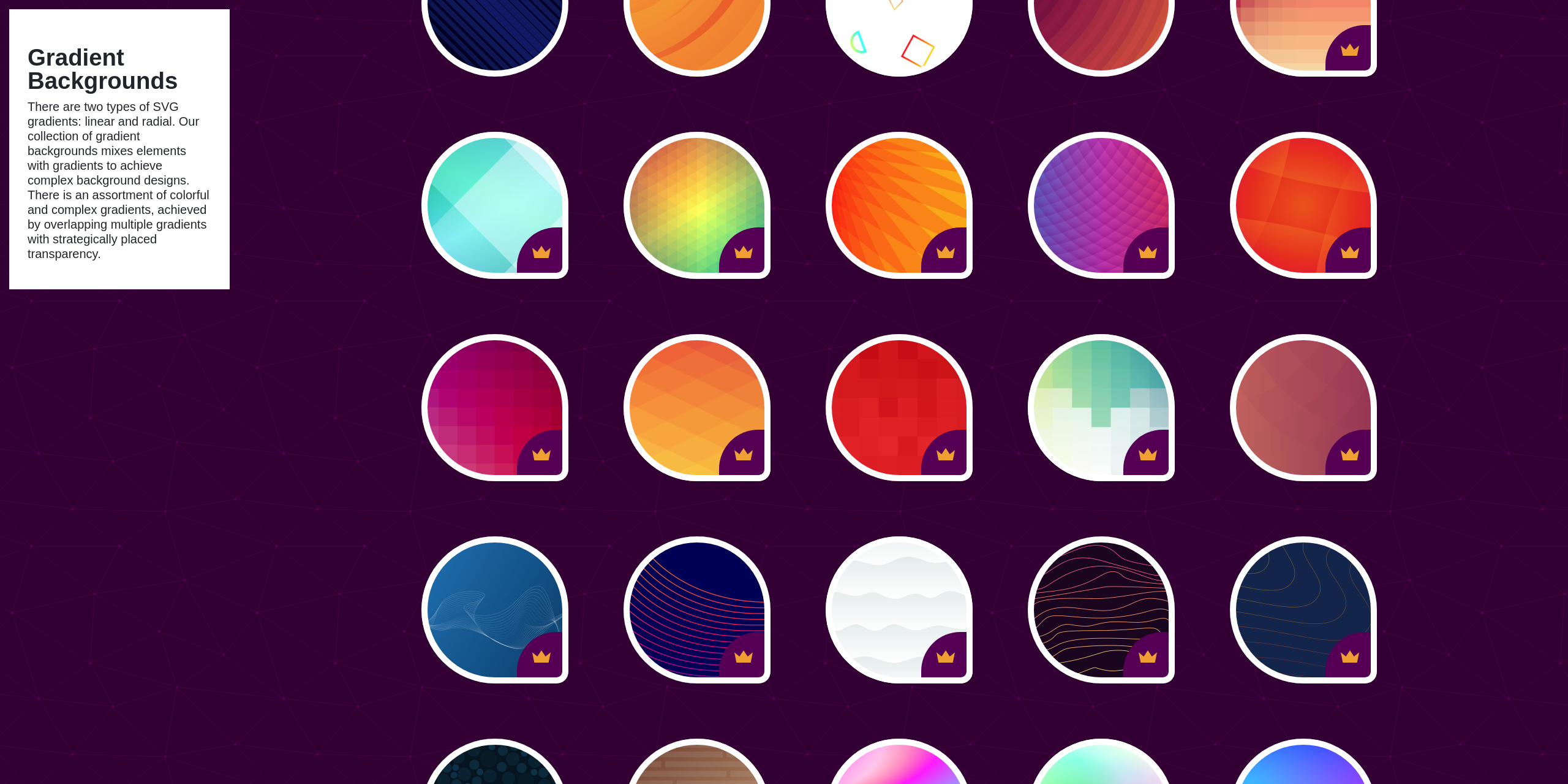
scroll to position [3250, 0]
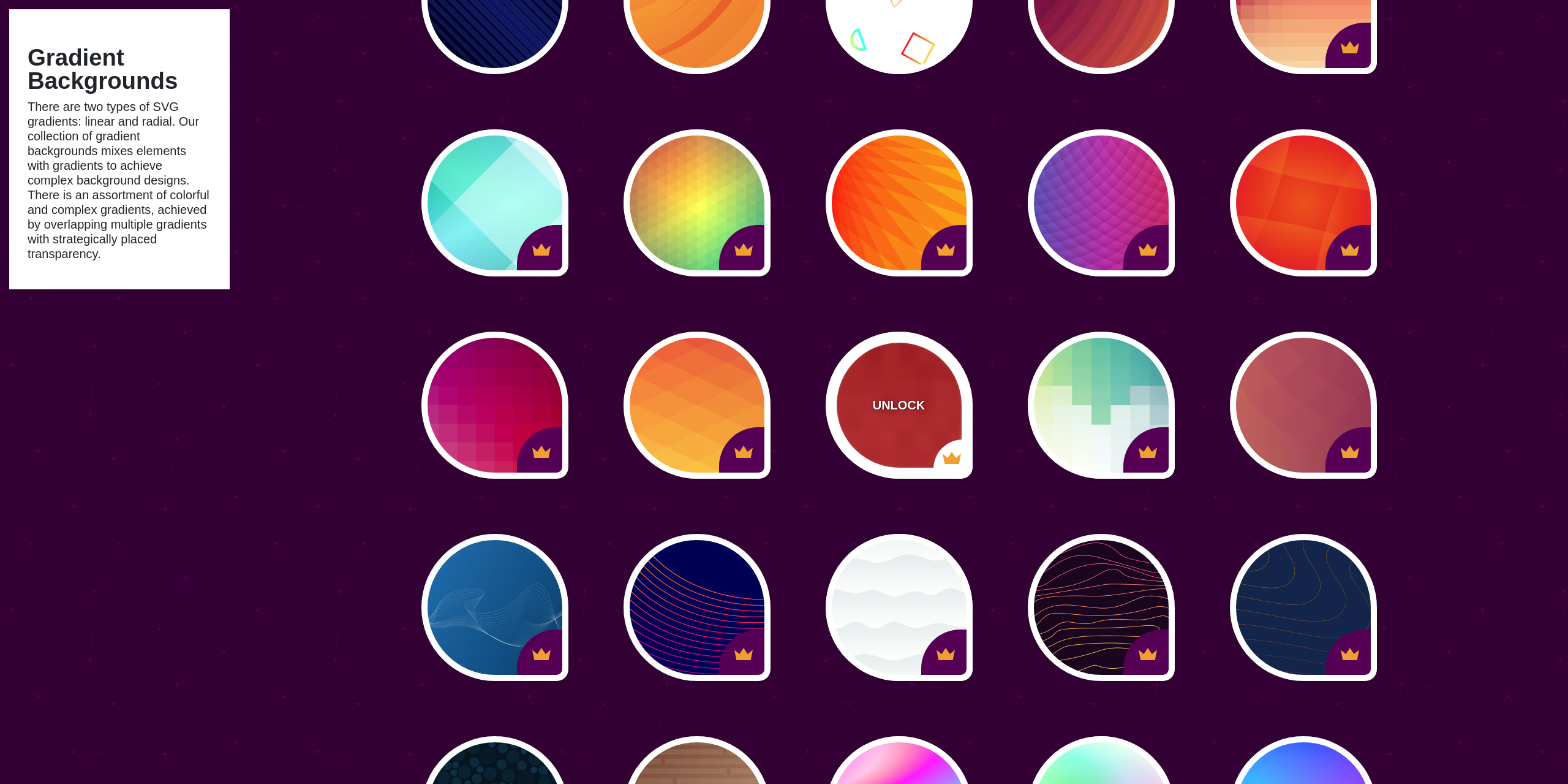
click at [889, 372] on div "UNLOCK" at bounding box center [899, 405] width 147 height 147
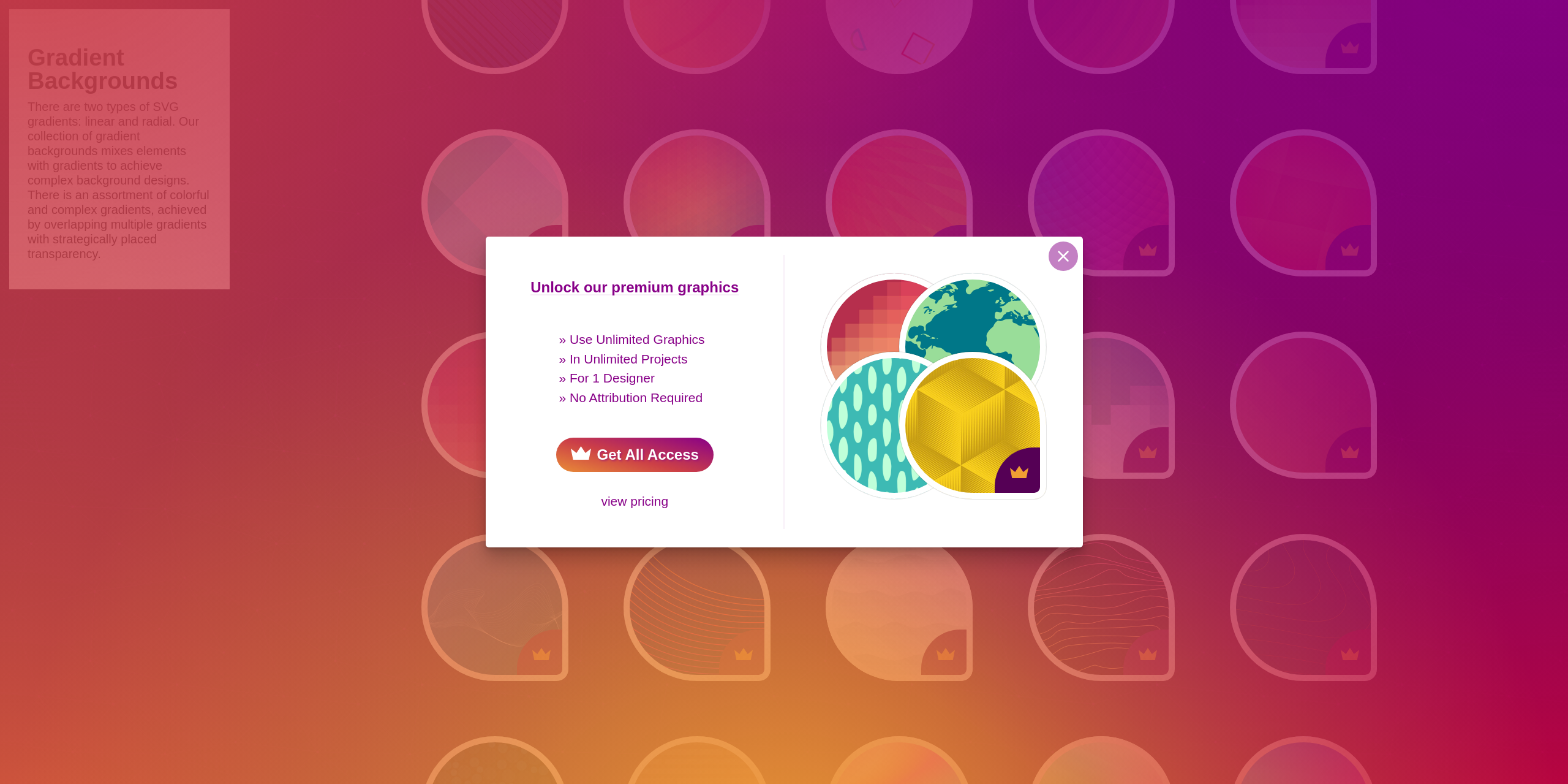
click at [668, 448] on link "Get All Access" at bounding box center [635, 454] width 157 height 34
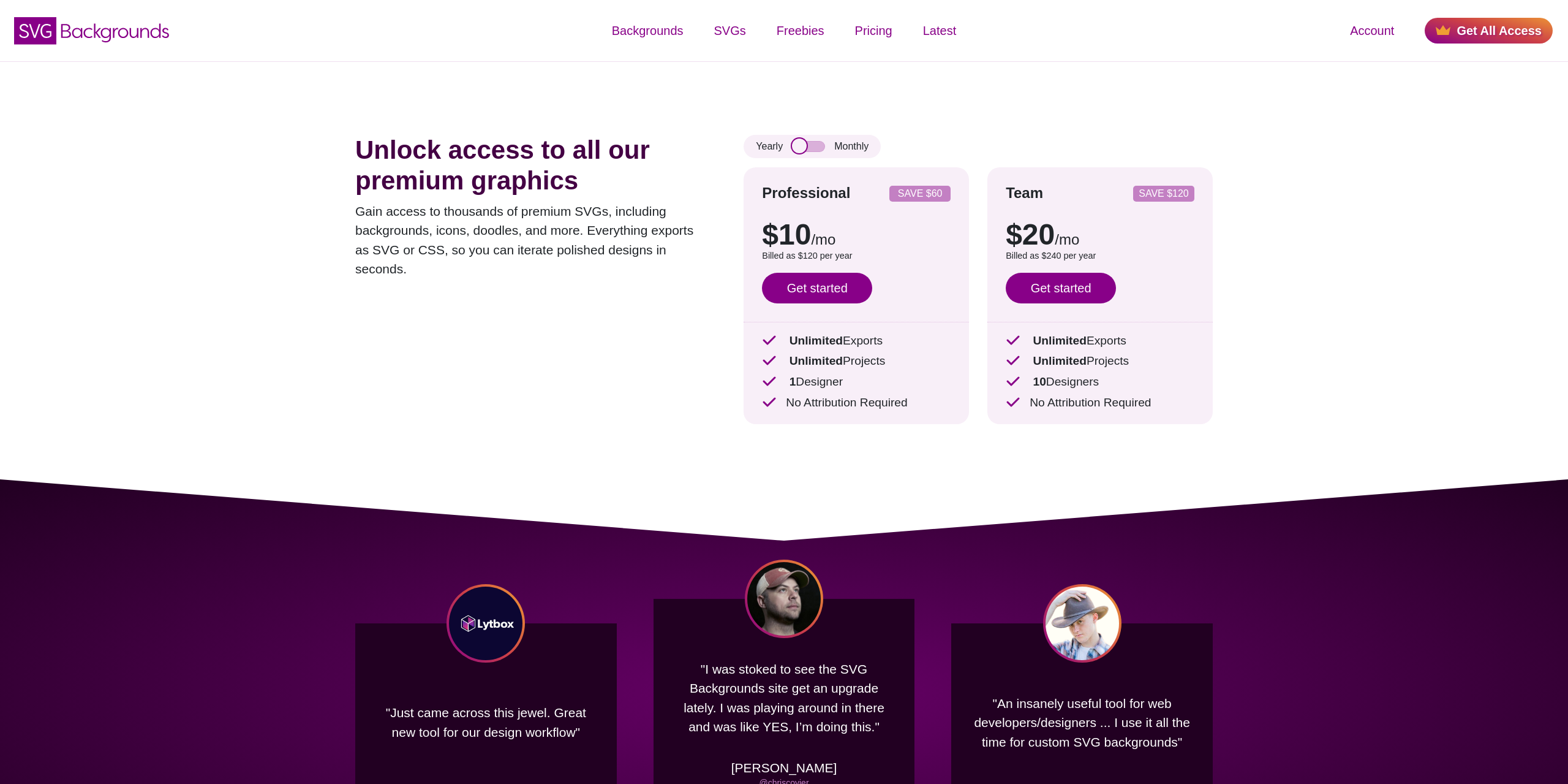
click at [802, 148] on input "checkbox" at bounding box center [808, 146] width 33 height 11
checkbox input "true"
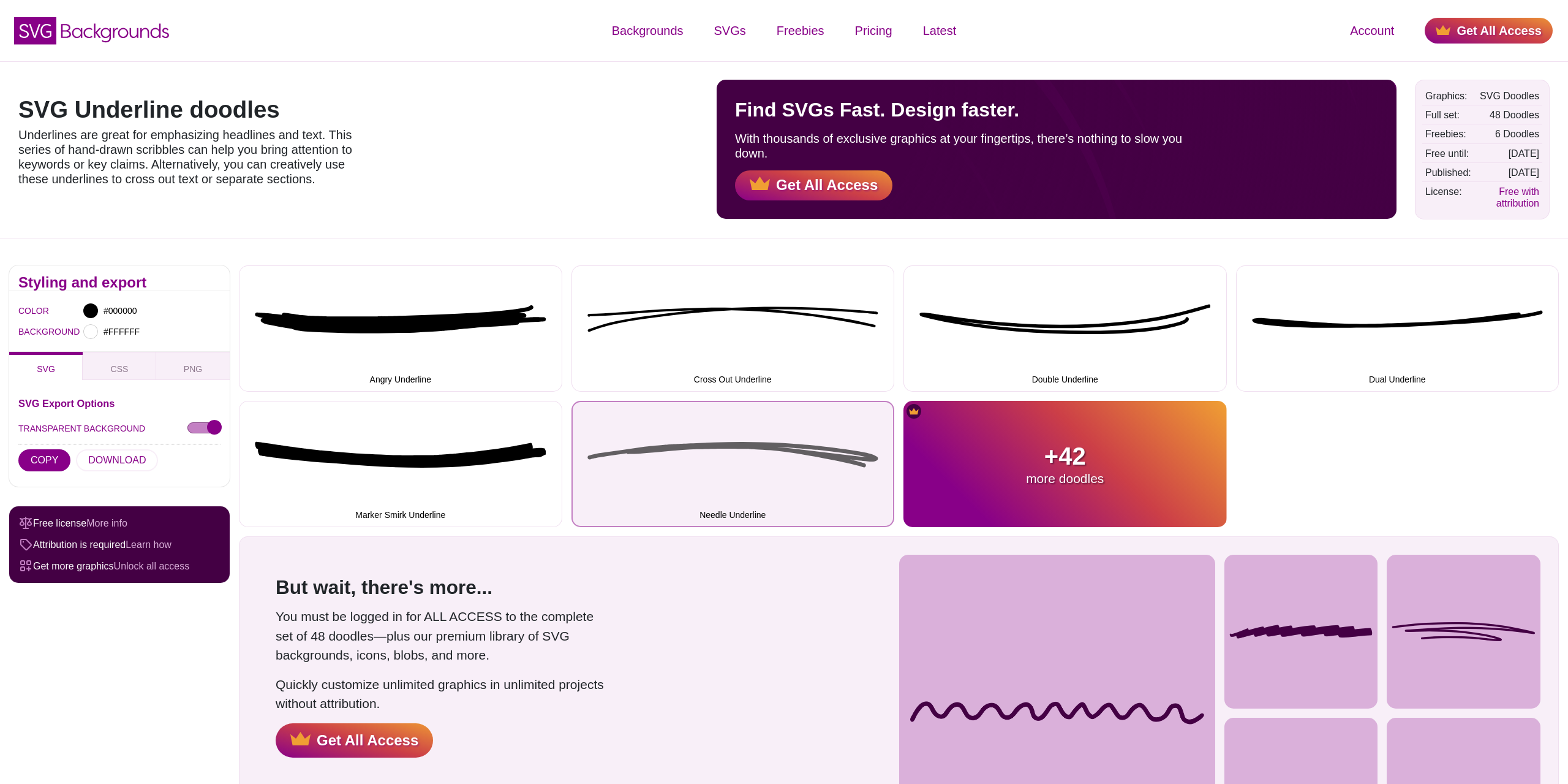
click at [740, 431] on button "Needle Underline" at bounding box center [733, 464] width 324 height 126
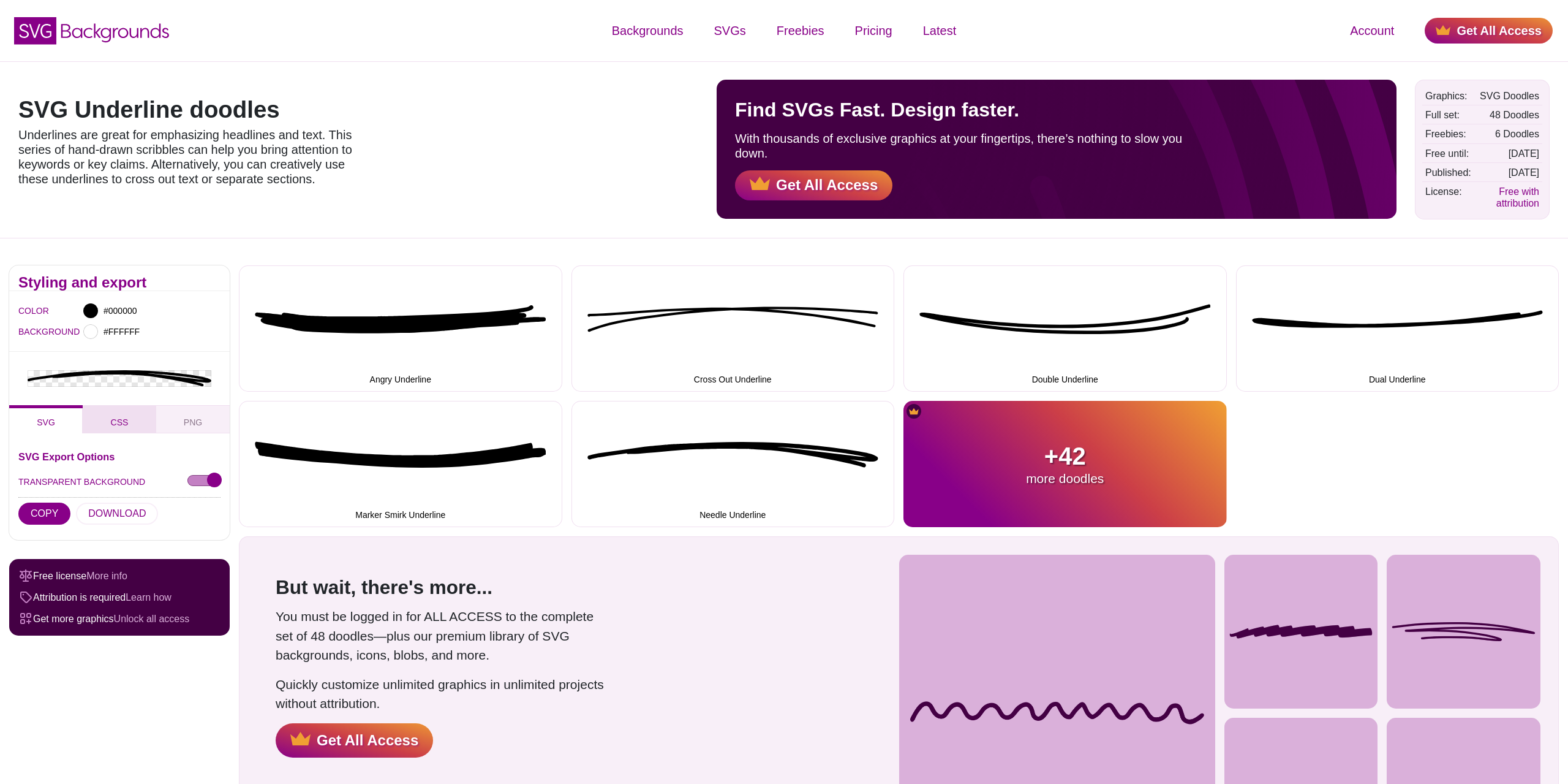
click at [117, 426] on span "CSS" at bounding box center [119, 422] width 28 height 13
click at [183, 421] on button "PNG" at bounding box center [193, 420] width 73 height 29
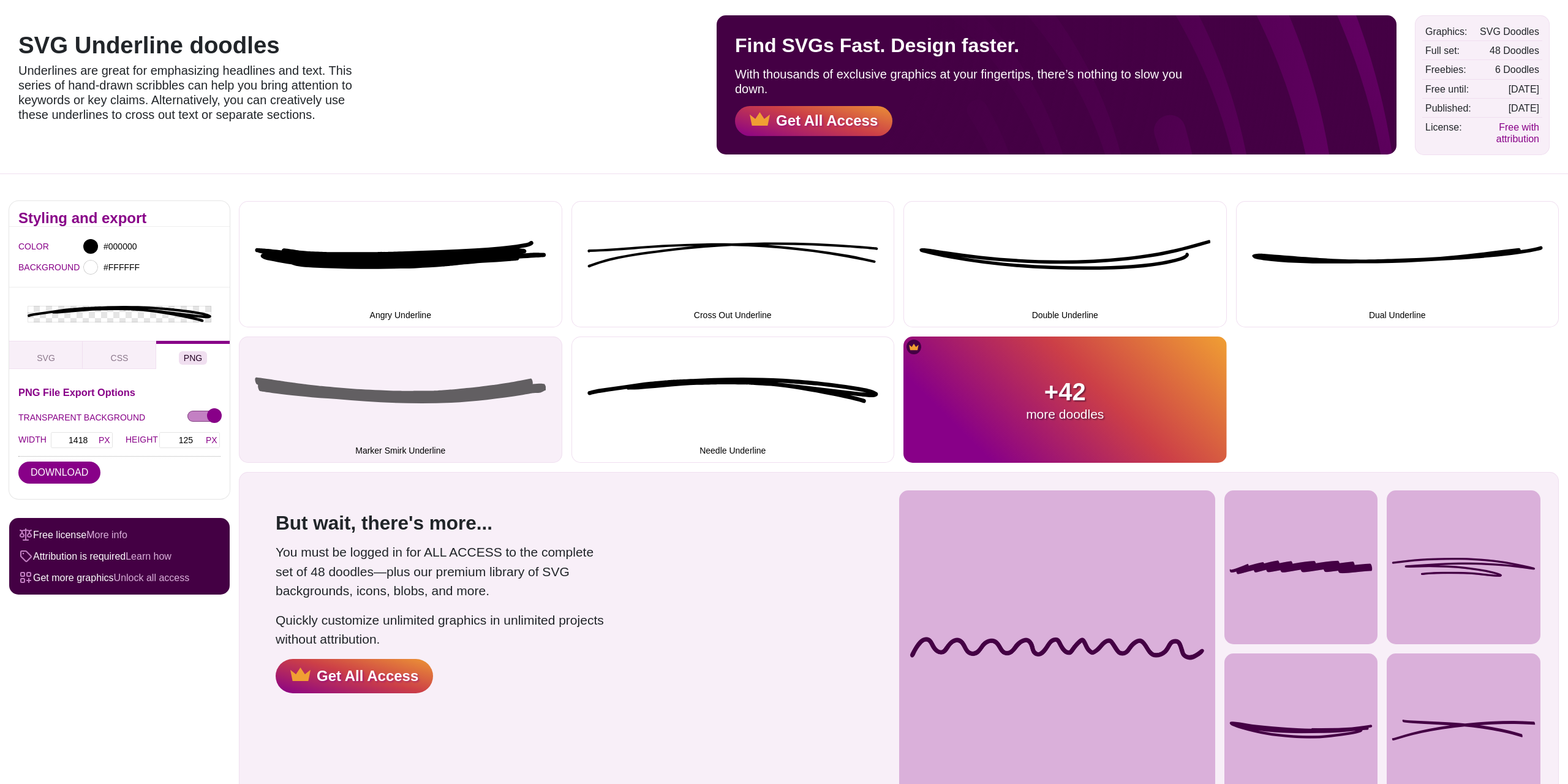
scroll to position [62, 0]
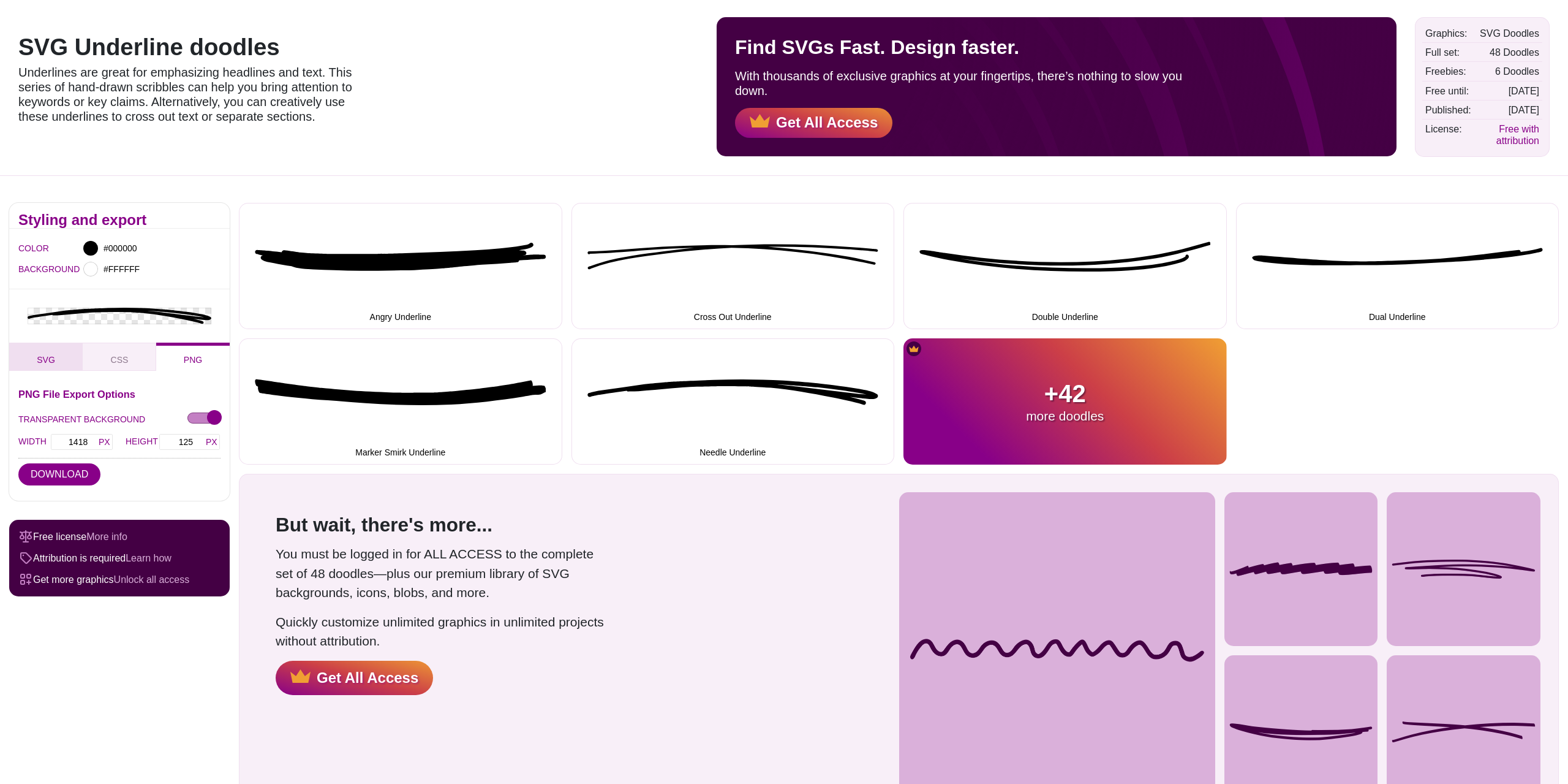
click at [61, 363] on button "SVG" at bounding box center [45, 357] width 73 height 29
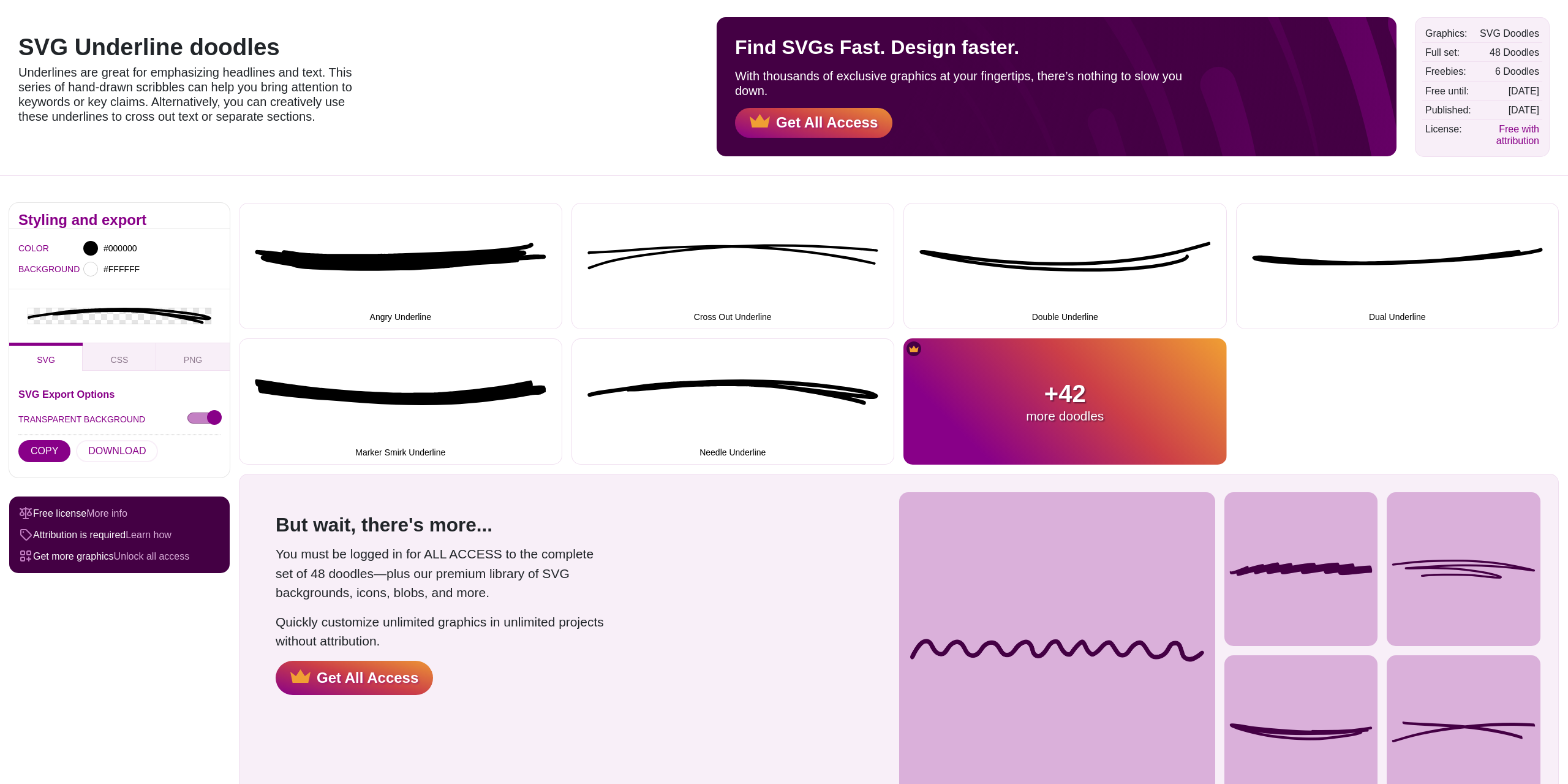
click at [57, 360] on div "SVG CSS PNG" at bounding box center [119, 357] width 220 height 29
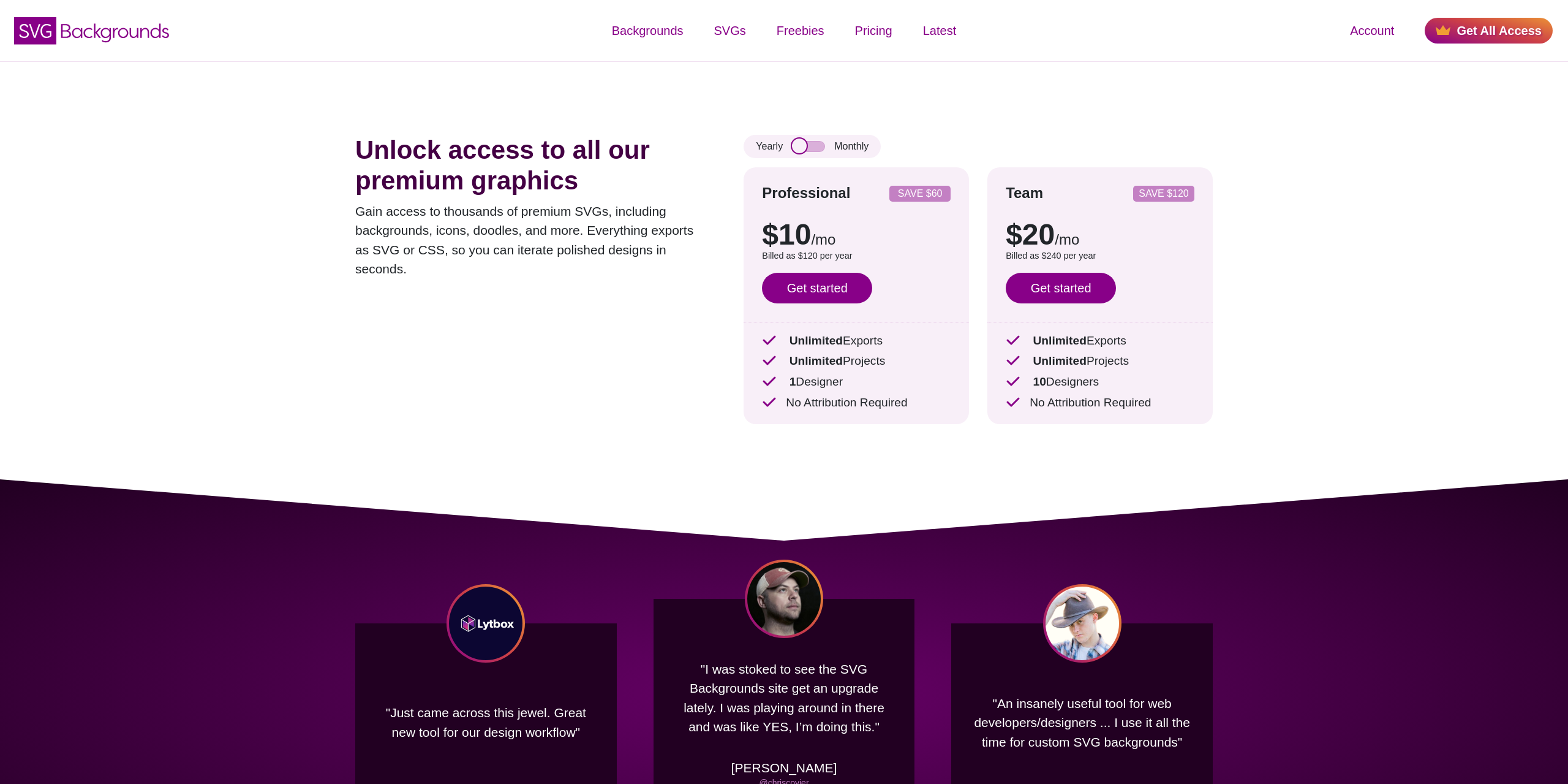
click at [811, 143] on input "checkbox" at bounding box center [808, 146] width 33 height 11
checkbox input "true"
click at [810, 295] on link "Get started" at bounding box center [816, 288] width 110 height 30
